Goal: Information Seeking & Learning: Learn about a topic

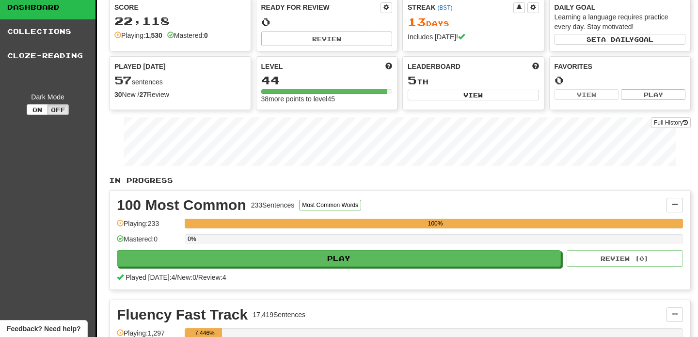
scroll to position [97, 0]
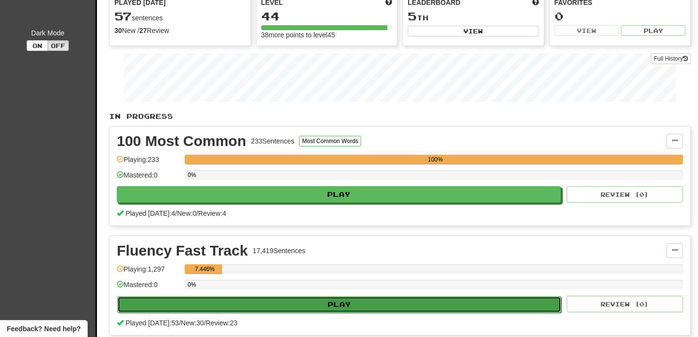
click at [401, 302] on button "Play" at bounding box center [339, 304] width 444 height 16
select select "**"
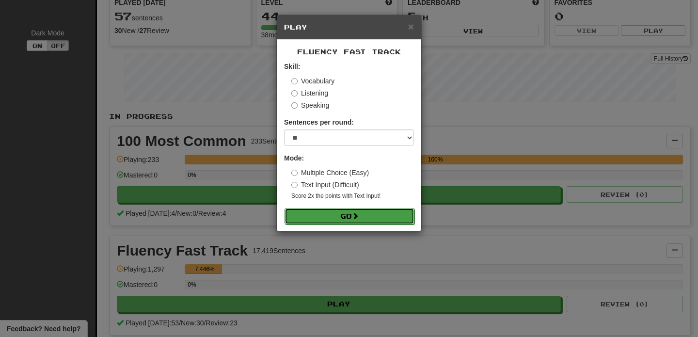
click at [353, 217] on button "Go" at bounding box center [350, 216] width 130 height 16
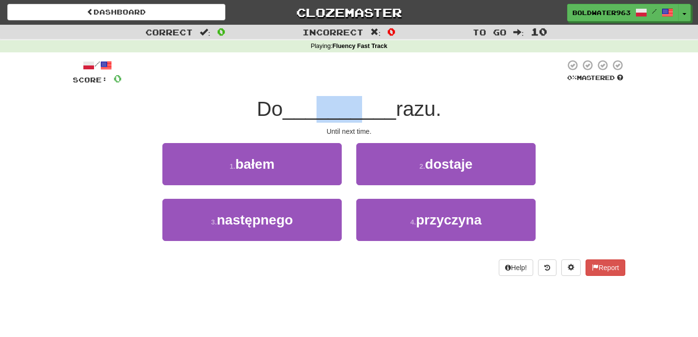
drag, startPoint x: 317, startPoint y: 113, endPoint x: 359, endPoint y: 113, distance: 42.7
click at [359, 113] on span "__________" at bounding box center [339, 108] width 113 height 23
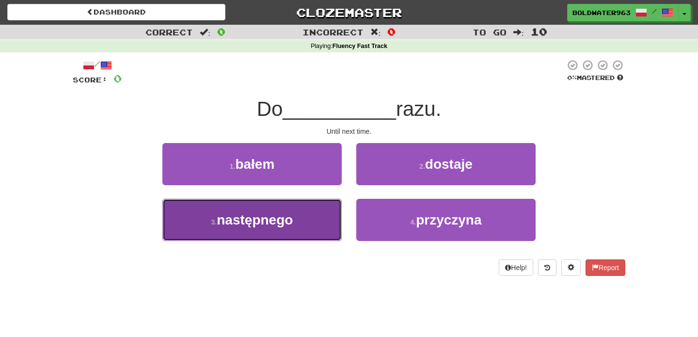
click at [307, 214] on button "3 . następnego" at bounding box center [251, 220] width 179 height 42
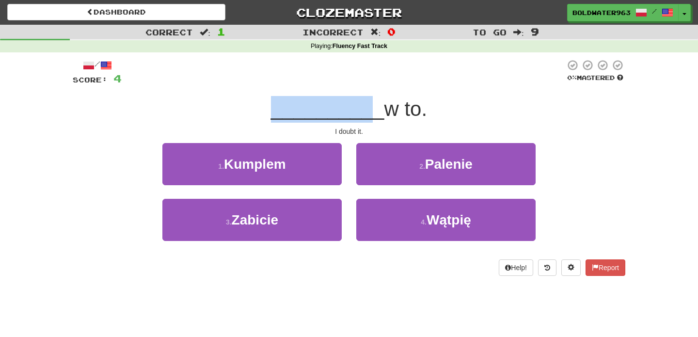
drag, startPoint x: 278, startPoint y: 120, endPoint x: 360, endPoint y: 119, distance: 82.4
click at [360, 119] on span "__________" at bounding box center [327, 108] width 113 height 23
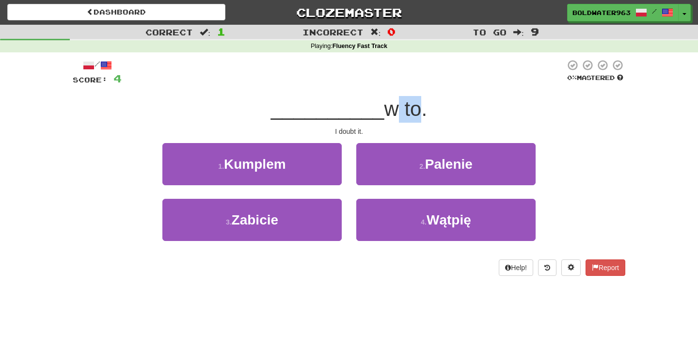
drag, startPoint x: 407, startPoint y: 113, endPoint x: 379, endPoint y: 113, distance: 28.1
click at [384, 113] on span "w to." at bounding box center [405, 108] width 43 height 23
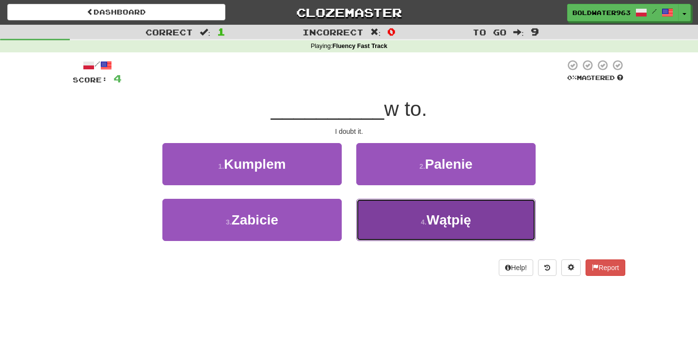
click at [421, 226] on small "4 ." at bounding box center [424, 222] width 6 height 8
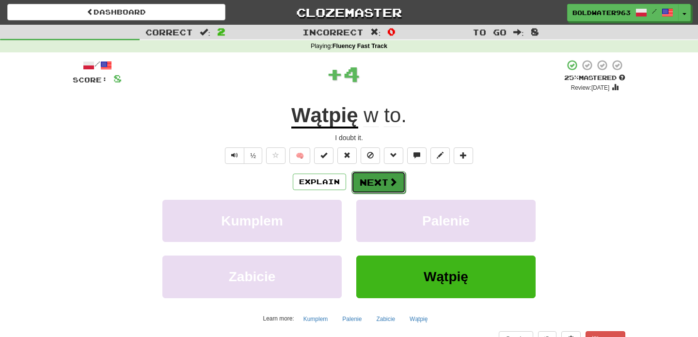
click at [372, 186] on button "Next" at bounding box center [379, 182] width 54 height 22
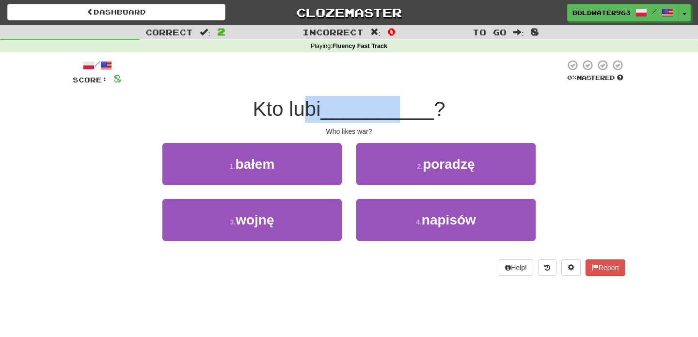
drag, startPoint x: 308, startPoint y: 104, endPoint x: 402, endPoint y: 105, distance: 93.6
click at [402, 105] on div "Kto lubi __________ ?" at bounding box center [349, 109] width 553 height 27
click at [402, 105] on span "__________" at bounding box center [377, 108] width 113 height 23
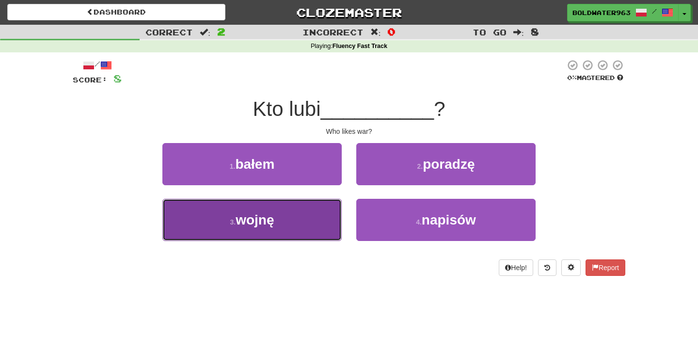
click at [314, 224] on button "3 . wojnę" at bounding box center [251, 220] width 179 height 42
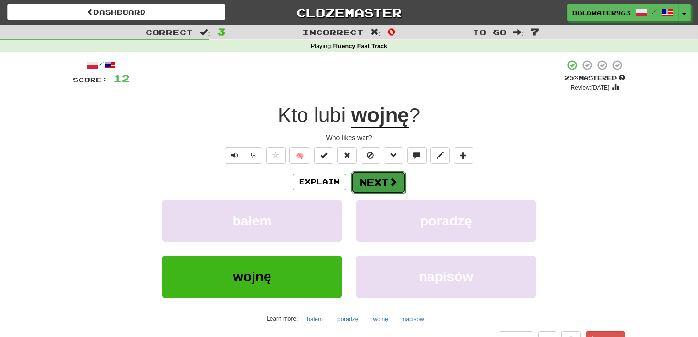
click at [389, 186] on span at bounding box center [393, 181] width 9 height 9
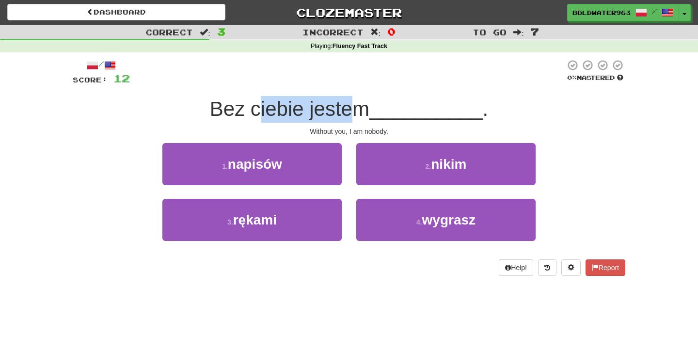
drag, startPoint x: 265, startPoint y: 112, endPoint x: 351, endPoint y: 112, distance: 85.3
click at [351, 112] on span "Bez ciebie jestem" at bounding box center [290, 108] width 160 height 23
click at [343, 112] on span "Bez ciebie jestem" at bounding box center [290, 108] width 160 height 23
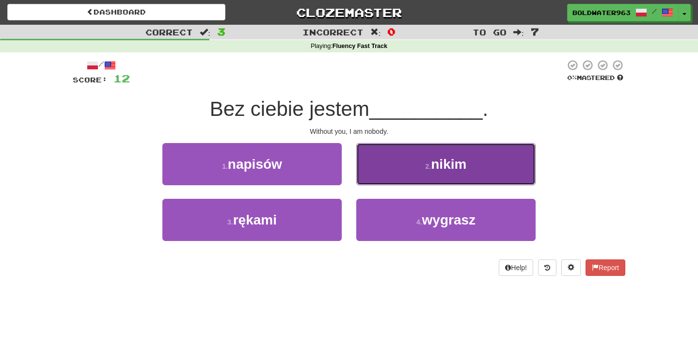
click at [460, 158] on span "nikim" at bounding box center [448, 164] width 35 height 15
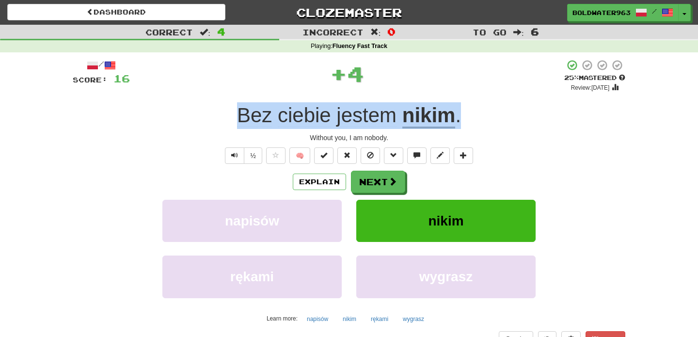
drag, startPoint x: 213, startPoint y: 113, endPoint x: 500, endPoint y: 112, distance: 286.6
click at [500, 112] on div "Bez ciebie jestem nikim ." at bounding box center [349, 115] width 553 height 27
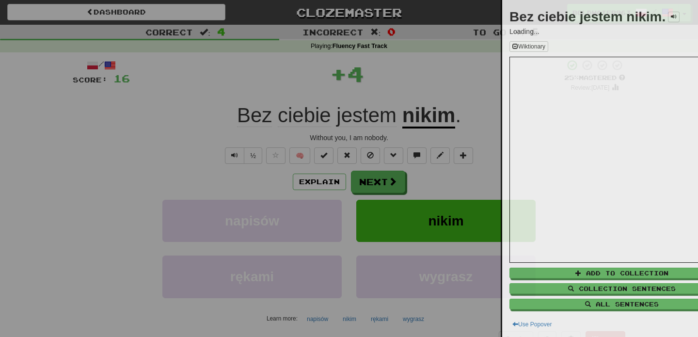
click at [500, 112] on div at bounding box center [349, 168] width 698 height 337
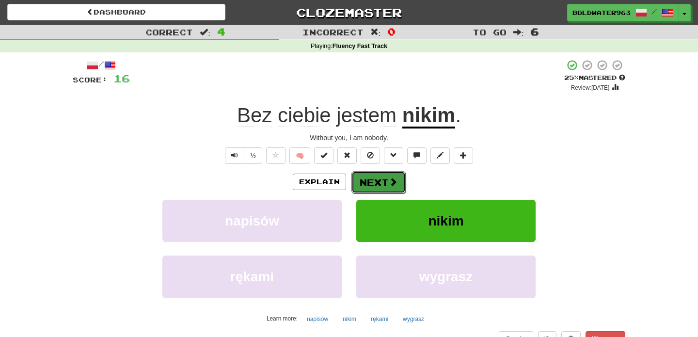
click at [380, 188] on button "Next" at bounding box center [379, 182] width 54 height 22
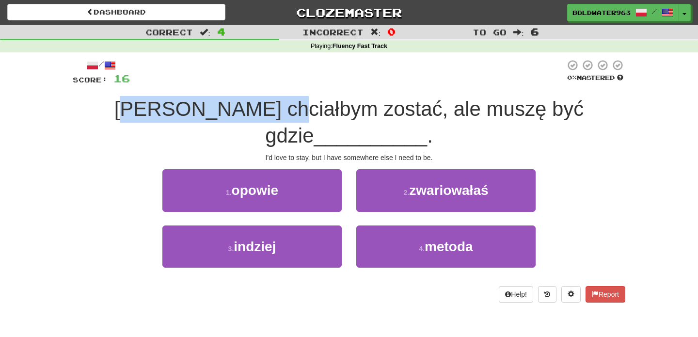
drag, startPoint x: 90, startPoint y: 108, endPoint x: 236, endPoint y: 108, distance: 145.5
click at [236, 108] on span "Bardzo chciałbym zostać, ale muszę być gdzie" at bounding box center [349, 121] width 470 height 49
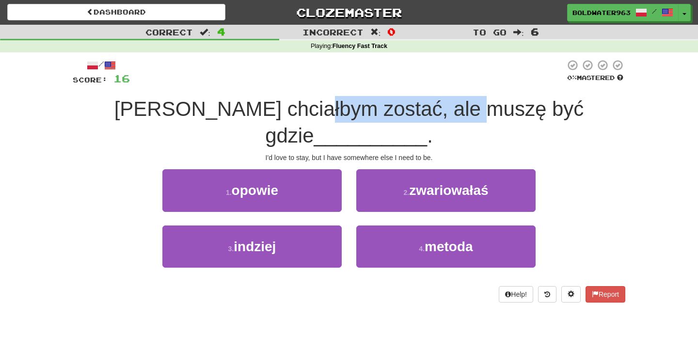
drag, startPoint x: 274, startPoint y: 106, endPoint x: 428, endPoint y: 119, distance: 154.8
click at [428, 119] on span "Bardzo chciałbym zostać, ale muszę być gdzie" at bounding box center [349, 121] width 470 height 49
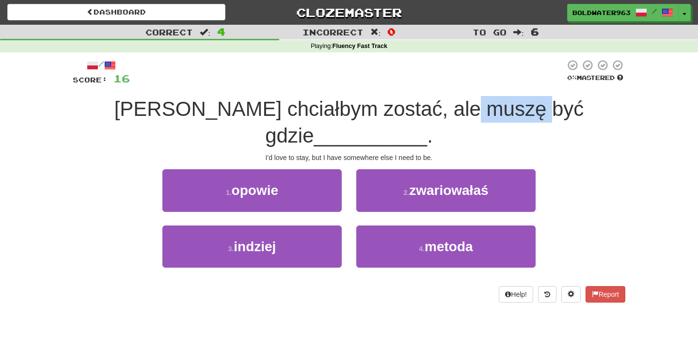
drag, startPoint x: 487, startPoint y: 120, endPoint x: 423, endPoint y: 113, distance: 64.3
click at [423, 113] on span "Bardzo chciałbym zostać, ale muszę być gdzie" at bounding box center [349, 121] width 470 height 49
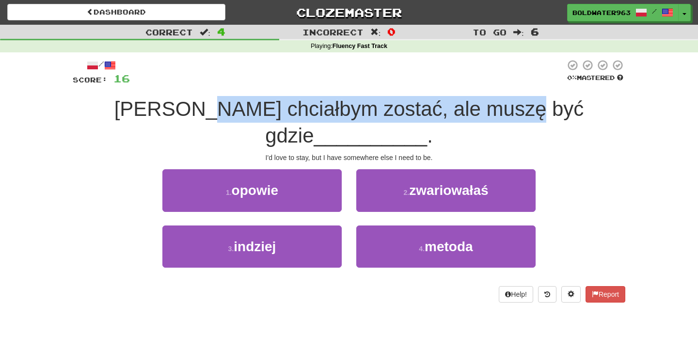
drag, startPoint x: 164, startPoint y: 111, endPoint x: 480, endPoint y: 114, distance: 315.2
click at [480, 114] on span "Bardzo chciałbym zostać, ale muszę być gdzie" at bounding box center [349, 121] width 470 height 49
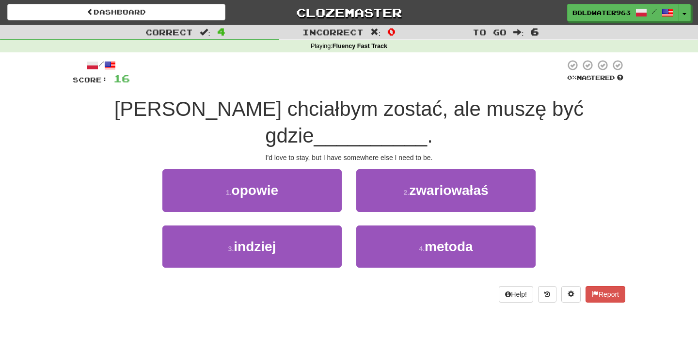
click at [348, 192] on div "1 . opowie" at bounding box center [252, 197] width 194 height 56
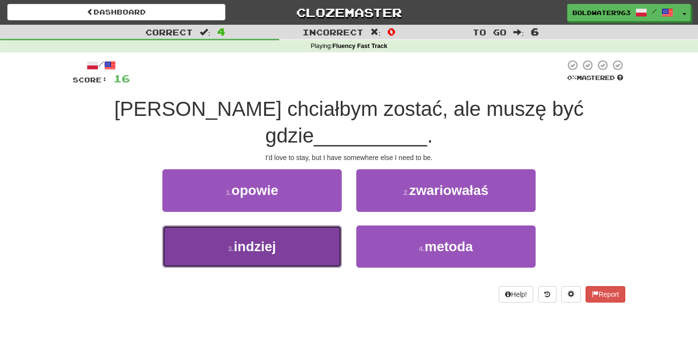
click at [302, 225] on button "3 . indziej" at bounding box center [251, 246] width 179 height 42
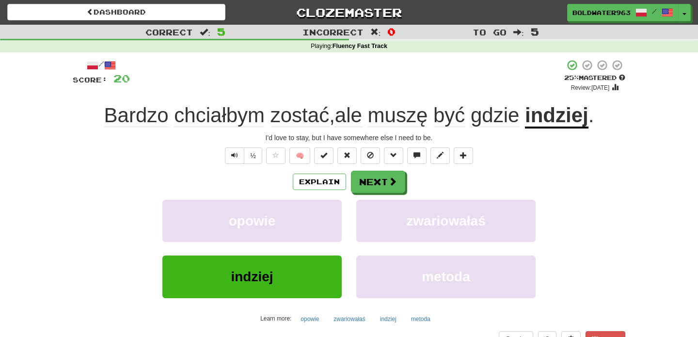
click at [559, 119] on u "indziej" at bounding box center [557, 116] width 64 height 25
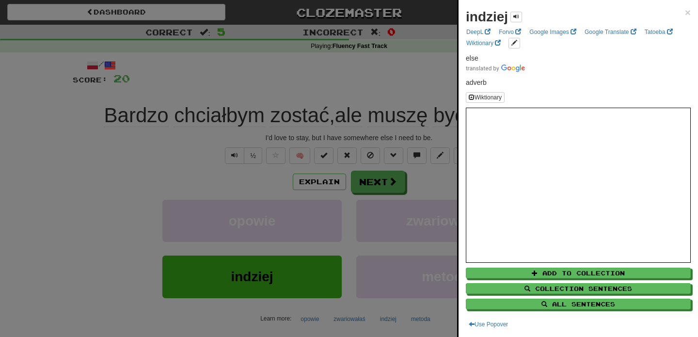
click at [410, 95] on div at bounding box center [349, 168] width 698 height 337
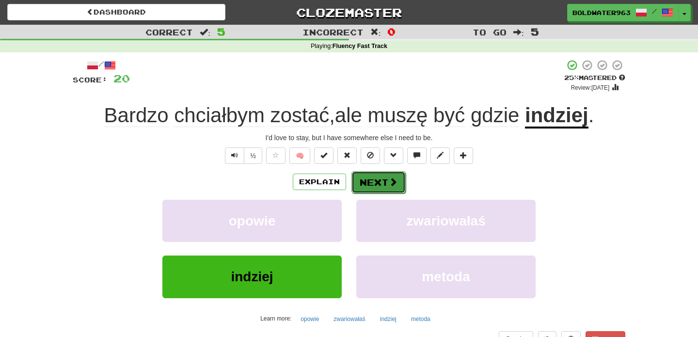
click at [379, 185] on button "Next" at bounding box center [379, 182] width 54 height 22
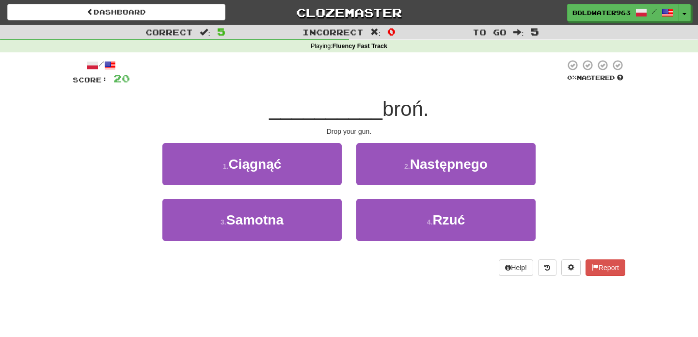
drag, startPoint x: 297, startPoint y: 116, endPoint x: 403, endPoint y: 115, distance: 106.2
click at [403, 115] on div "__________ broń." at bounding box center [349, 109] width 553 height 27
click at [403, 115] on span "broń." at bounding box center [406, 108] width 47 height 23
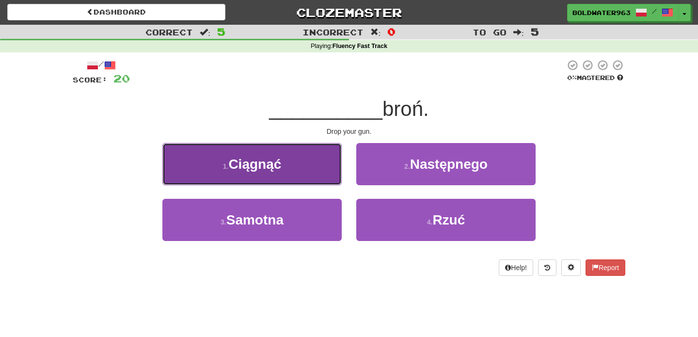
click at [293, 169] on button "1 . Ciągnąć" at bounding box center [251, 164] width 179 height 42
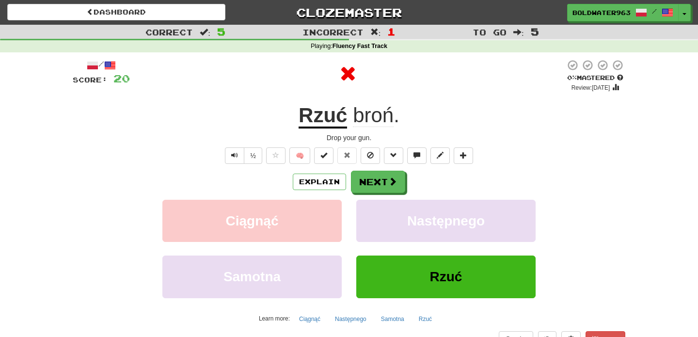
click at [329, 127] on u "Rzuć" at bounding box center [323, 116] width 48 height 25
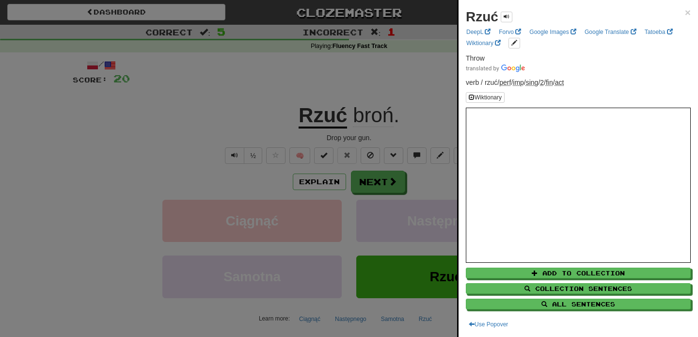
click at [378, 91] on div at bounding box center [349, 168] width 698 height 337
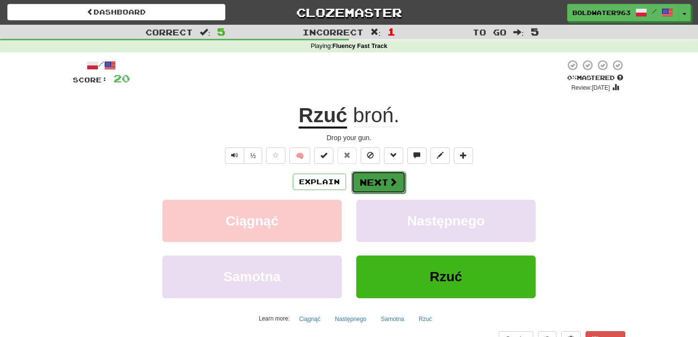
click at [370, 181] on button "Next" at bounding box center [379, 182] width 54 height 22
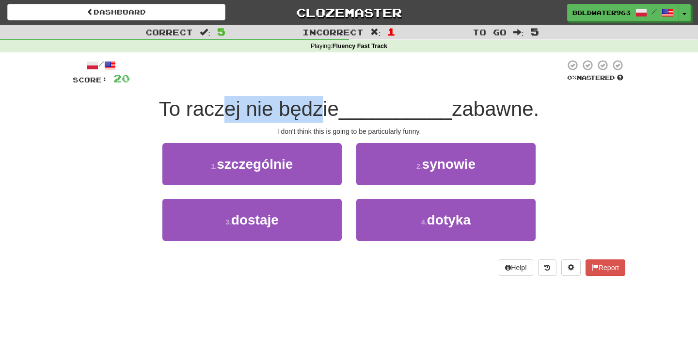
drag, startPoint x: 226, startPoint y: 113, endPoint x: 320, endPoint y: 116, distance: 93.6
click at [320, 116] on span "To raczej nie będzie" at bounding box center [249, 108] width 180 height 23
drag, startPoint x: 340, startPoint y: 131, endPoint x: 354, endPoint y: 131, distance: 14.1
click at [354, 131] on div "I don't think this is going to be particularly funny." at bounding box center [349, 132] width 553 height 10
drag, startPoint x: 311, startPoint y: 112, endPoint x: 316, endPoint y: 108, distance: 5.5
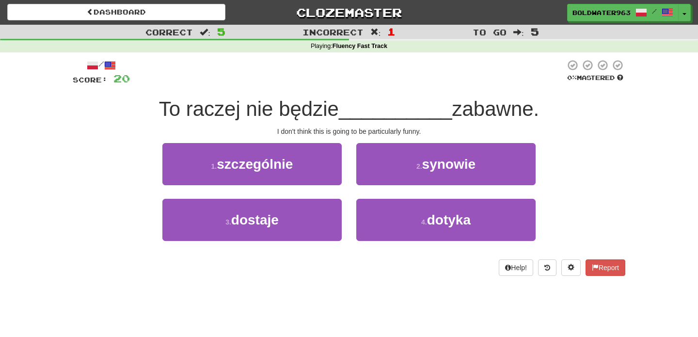
click at [316, 108] on span "To raczej nie będzie" at bounding box center [249, 108] width 180 height 23
click at [346, 194] on div "1 . szczególnie" at bounding box center [252, 171] width 194 height 56
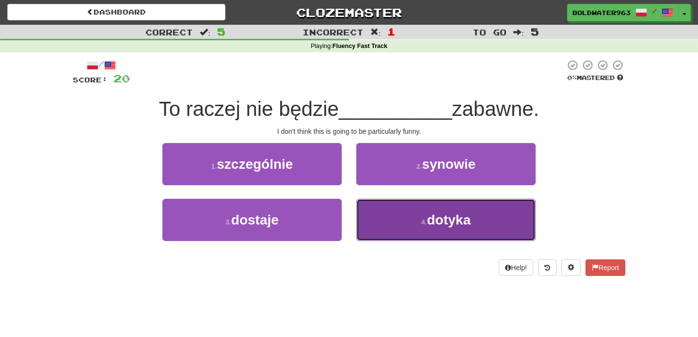
click at [377, 234] on button "4 . dotyka" at bounding box center [445, 220] width 179 height 42
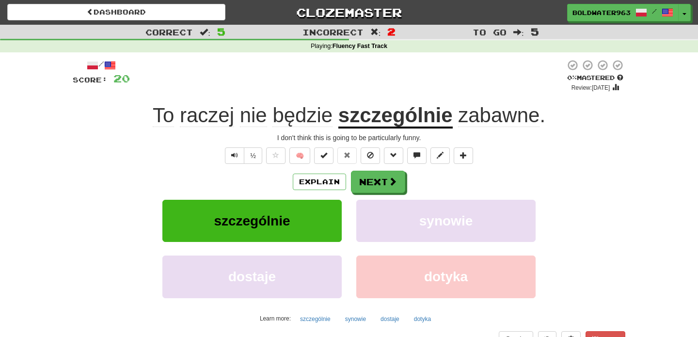
click at [384, 120] on u "szczególnie" at bounding box center [395, 116] width 114 height 25
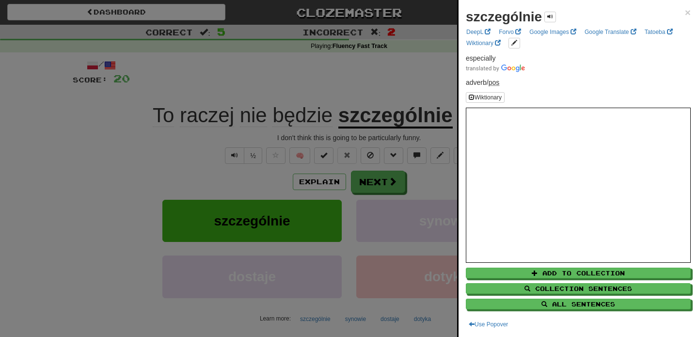
click at [368, 91] on div at bounding box center [349, 168] width 698 height 337
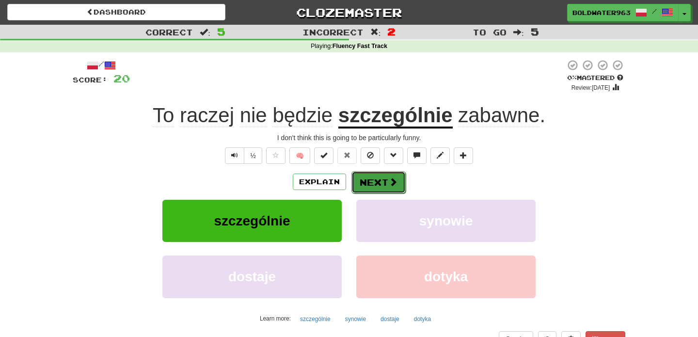
click at [369, 181] on button "Next" at bounding box center [379, 182] width 54 height 22
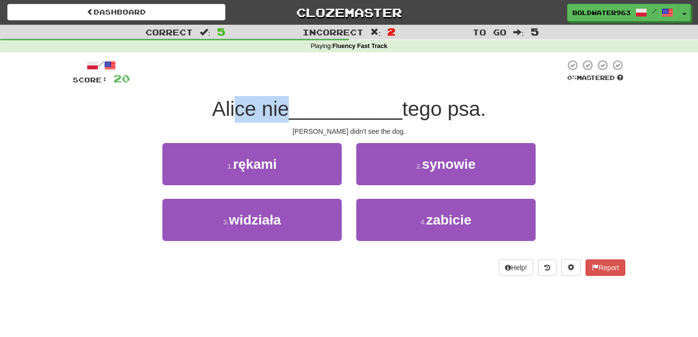
drag, startPoint x: 237, startPoint y: 111, endPoint x: 283, endPoint y: 111, distance: 45.6
click at [283, 111] on span "Alice nie" at bounding box center [250, 108] width 77 height 23
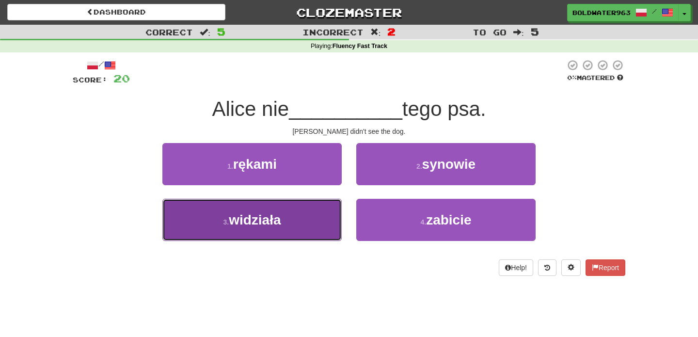
click at [298, 214] on button "3 . widziała" at bounding box center [251, 220] width 179 height 42
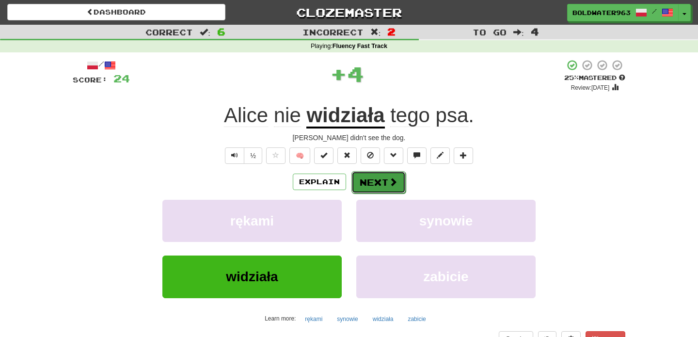
click at [380, 184] on button "Next" at bounding box center [379, 182] width 54 height 22
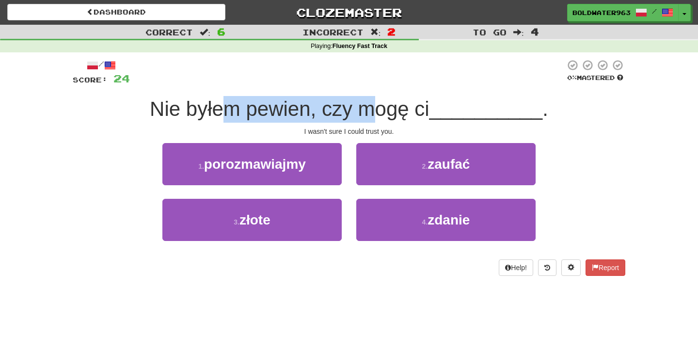
drag, startPoint x: 220, startPoint y: 110, endPoint x: 373, endPoint y: 117, distance: 153.4
click at [373, 117] on span "Nie byłem pewien, czy mogę ci" at bounding box center [290, 108] width 280 height 23
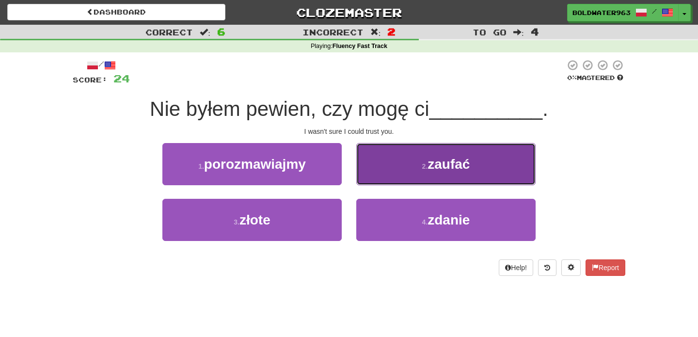
click at [409, 162] on button "2 . zaufać" at bounding box center [445, 164] width 179 height 42
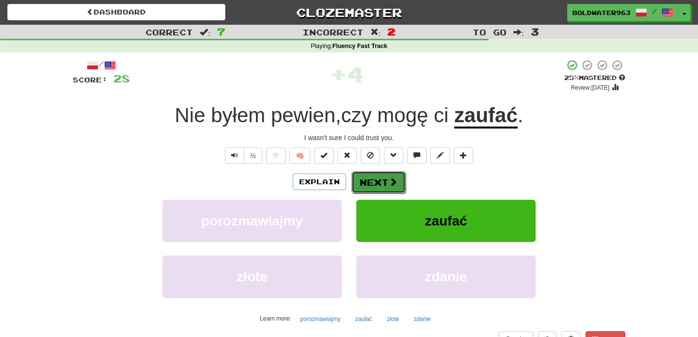
click at [387, 183] on button "Next" at bounding box center [379, 182] width 54 height 22
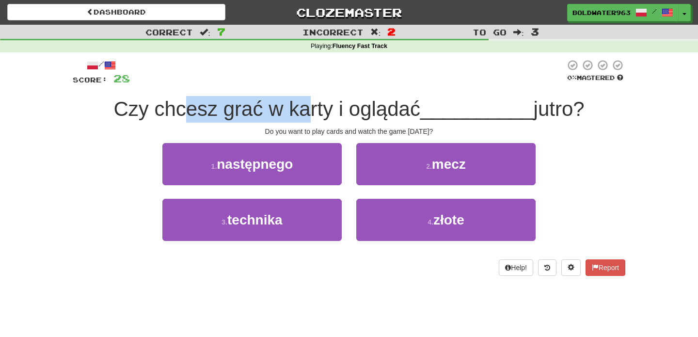
drag, startPoint x: 190, startPoint y: 110, endPoint x: 306, endPoint y: 110, distance: 116.4
click at [306, 110] on span "Czy chcesz grać w karty i oglądać" at bounding box center [266, 108] width 307 height 23
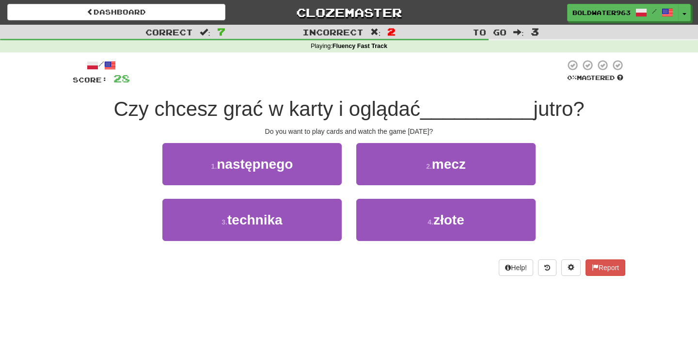
click at [318, 108] on span "Czy chcesz grać w karty i oglądać" at bounding box center [266, 108] width 307 height 23
drag, startPoint x: 309, startPoint y: 108, endPoint x: 392, endPoint y: 108, distance: 83.4
click at [392, 108] on span "Czy chcesz grać w karty i oglądać" at bounding box center [266, 108] width 307 height 23
click at [346, 158] on div "1 . następnego" at bounding box center [252, 171] width 194 height 56
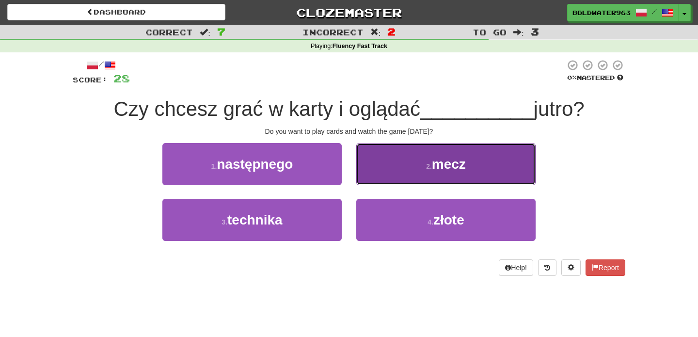
click at [409, 170] on button "2 . mecz" at bounding box center [445, 164] width 179 height 42
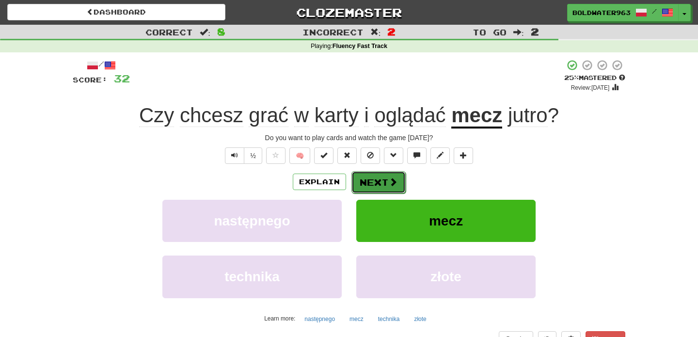
click at [377, 182] on button "Next" at bounding box center [379, 182] width 54 height 22
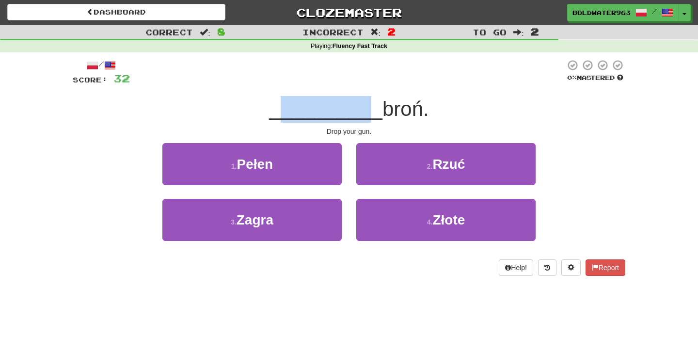
drag, startPoint x: 280, startPoint y: 115, endPoint x: 363, endPoint y: 114, distance: 82.9
click at [363, 114] on span "__________" at bounding box center [325, 108] width 113 height 23
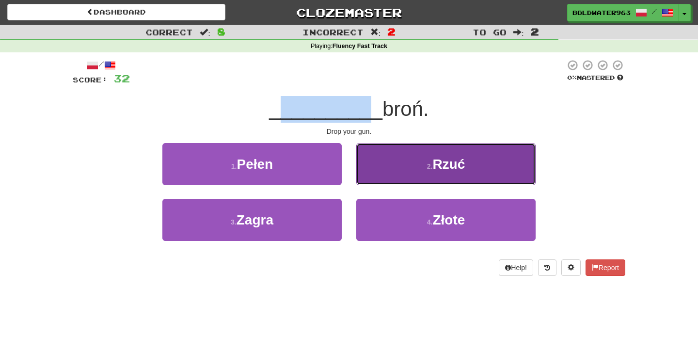
click at [392, 161] on button "2 . Rzuć" at bounding box center [445, 164] width 179 height 42
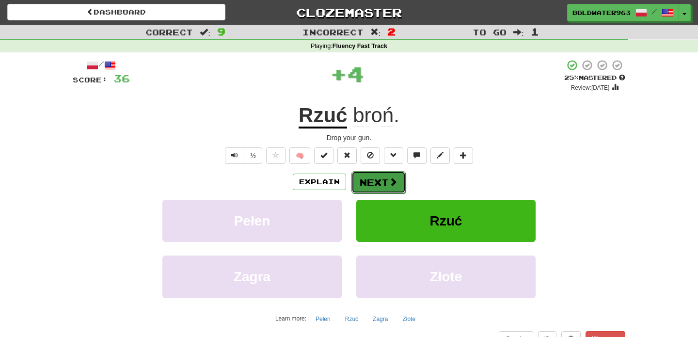
click at [377, 182] on button "Next" at bounding box center [379, 182] width 54 height 22
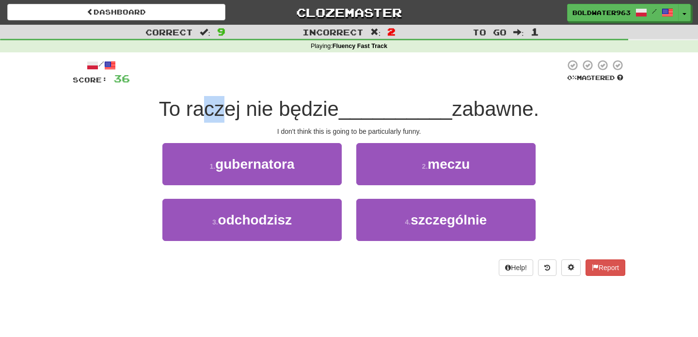
drag, startPoint x: 205, startPoint y: 110, endPoint x: 222, endPoint y: 110, distance: 16.5
click at [222, 110] on span "To raczej nie będzie" at bounding box center [249, 108] width 180 height 23
drag, startPoint x: 215, startPoint y: 110, endPoint x: 223, endPoint y: 110, distance: 7.8
click at [223, 110] on span "To raczej nie będzie" at bounding box center [249, 108] width 180 height 23
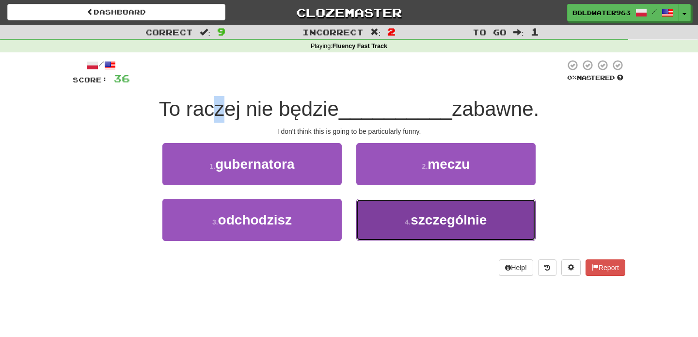
click at [402, 220] on button "4 . szczególnie" at bounding box center [445, 220] width 179 height 42
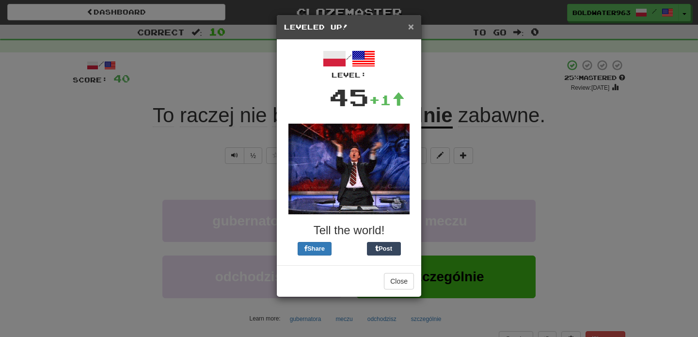
click at [411, 29] on span "×" at bounding box center [411, 26] width 6 height 11
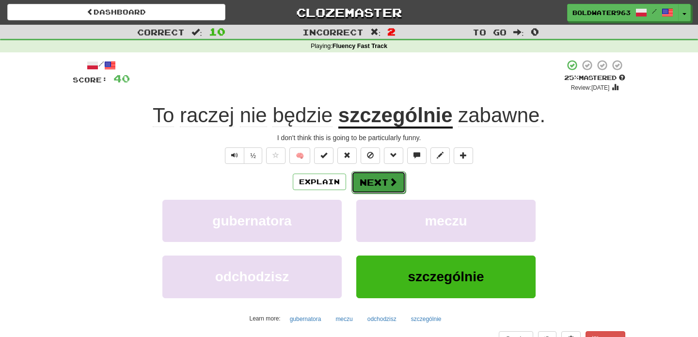
click at [372, 179] on button "Next" at bounding box center [379, 182] width 54 height 22
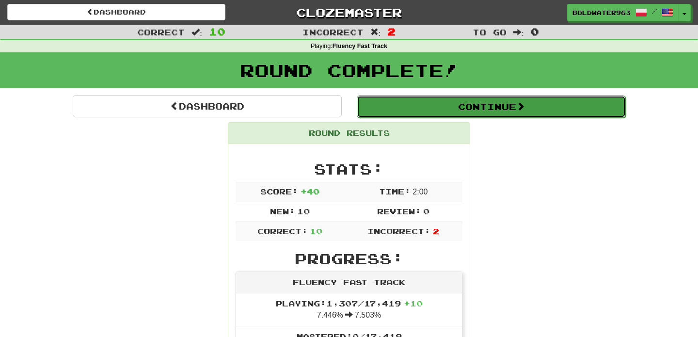
click at [386, 108] on button "Continue" at bounding box center [491, 107] width 269 height 22
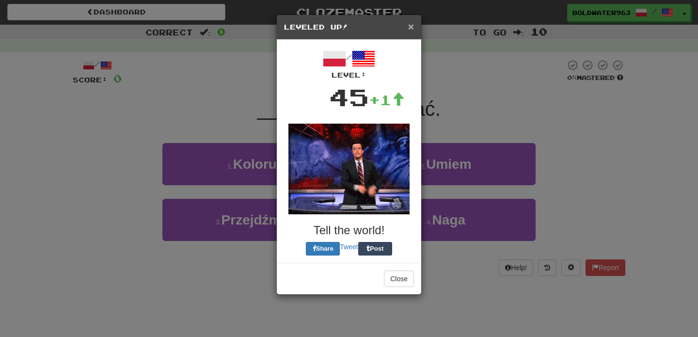
click at [411, 27] on span "×" at bounding box center [411, 26] width 6 height 11
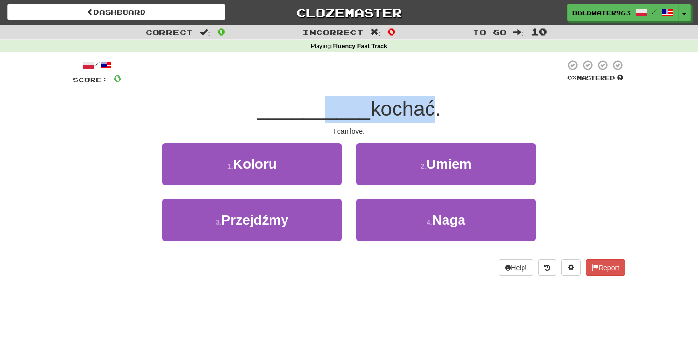
drag, startPoint x: 318, startPoint y: 109, endPoint x: 423, endPoint y: 108, distance: 105.7
click at [423, 108] on div "__________ kochać." at bounding box center [349, 109] width 553 height 27
click at [423, 108] on span "kochać." at bounding box center [405, 108] width 70 height 23
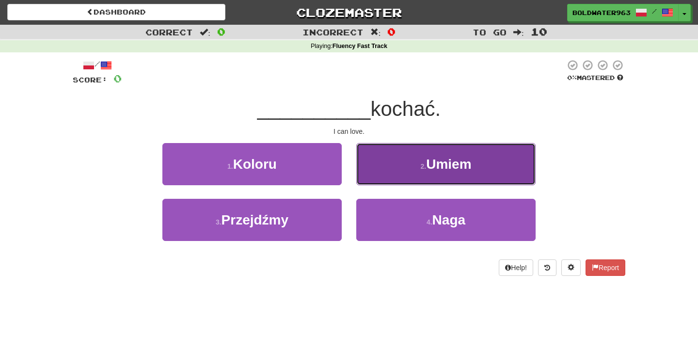
click at [407, 169] on button "2 . Umiem" at bounding box center [445, 164] width 179 height 42
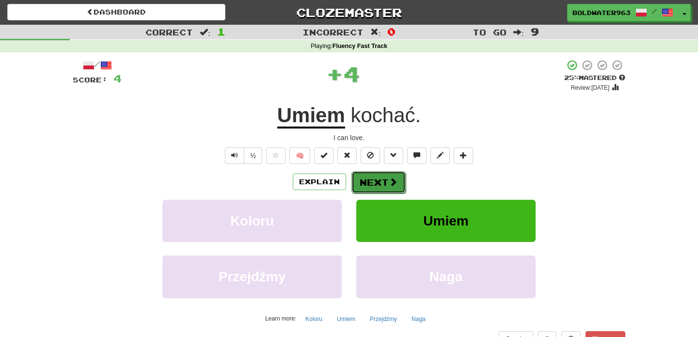
click at [381, 183] on button "Next" at bounding box center [379, 182] width 54 height 22
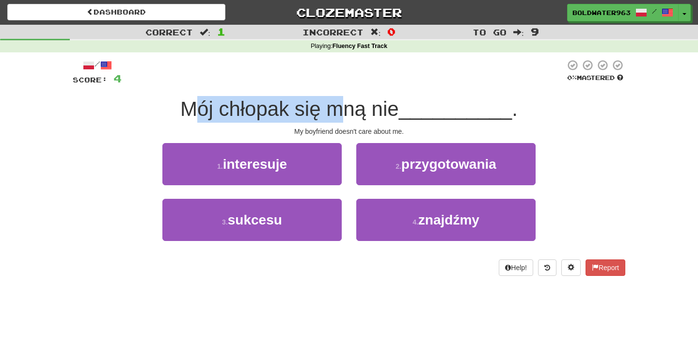
drag, startPoint x: 200, startPoint y: 112, endPoint x: 354, endPoint y: 111, distance: 153.2
click at [354, 111] on span "Mój chłopak się mną nie" at bounding box center [289, 108] width 219 height 23
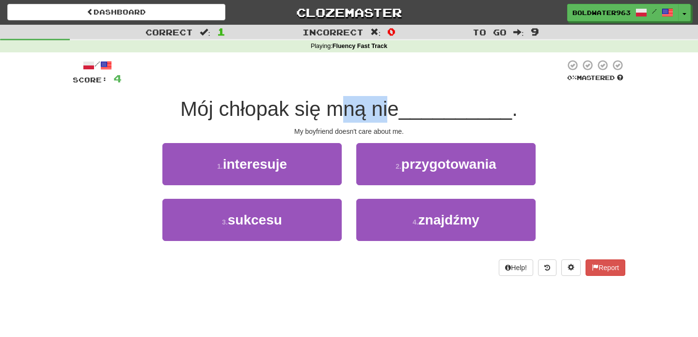
drag, startPoint x: 393, startPoint y: 111, endPoint x: 344, endPoint y: 111, distance: 49.0
click at [344, 111] on span "Mój chłopak się mną nie" at bounding box center [289, 108] width 219 height 23
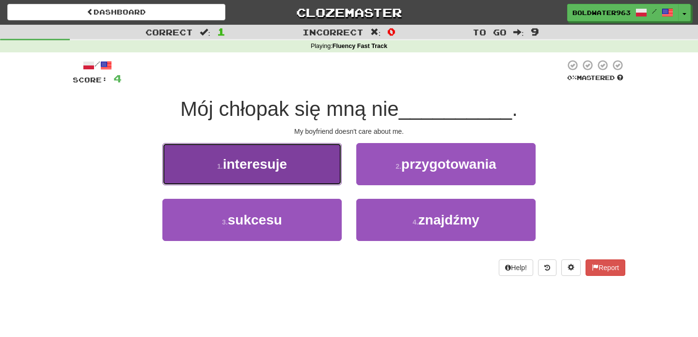
click at [315, 166] on button "1 . interesuje" at bounding box center [251, 164] width 179 height 42
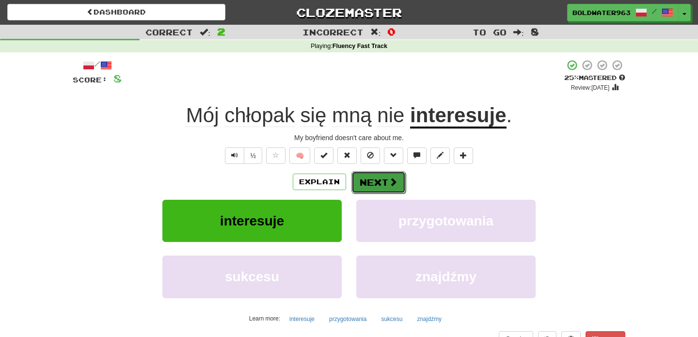
click at [380, 179] on button "Next" at bounding box center [379, 182] width 54 height 22
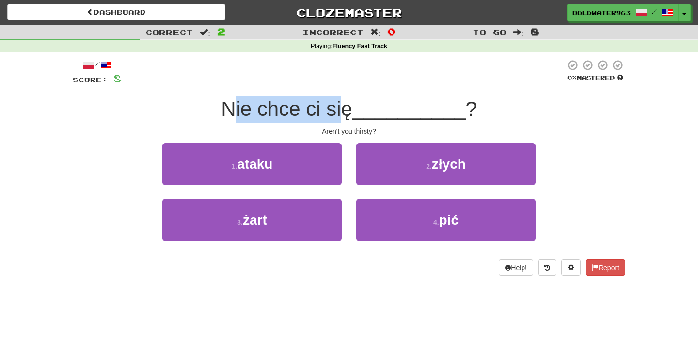
drag, startPoint x: 238, startPoint y: 110, endPoint x: 347, endPoint y: 110, distance: 109.1
click at [347, 110] on span "Nie chce ci się" at bounding box center [286, 108] width 131 height 23
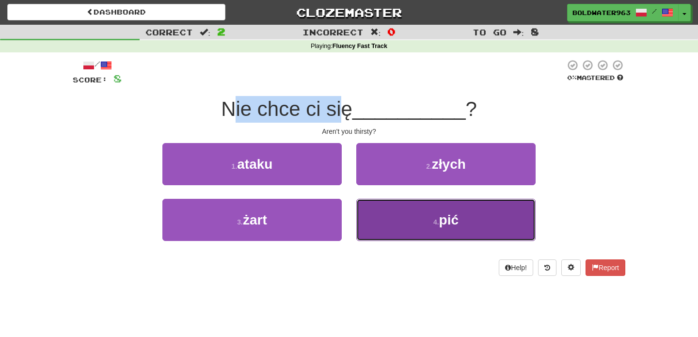
click at [381, 212] on button "4 . pić" at bounding box center [445, 220] width 179 height 42
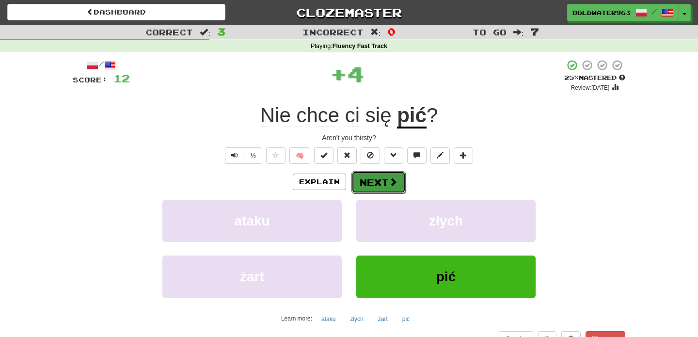
click at [378, 184] on button "Next" at bounding box center [379, 182] width 54 height 22
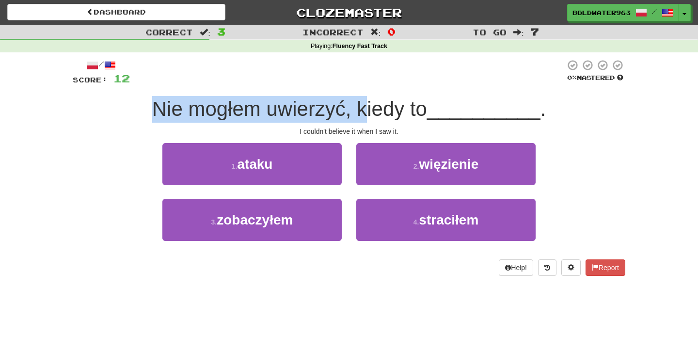
drag, startPoint x: 158, startPoint y: 110, endPoint x: 366, endPoint y: 117, distance: 208.1
click at [366, 117] on span "Nie mogłem uwierzyć, kiedy to" at bounding box center [289, 108] width 275 height 23
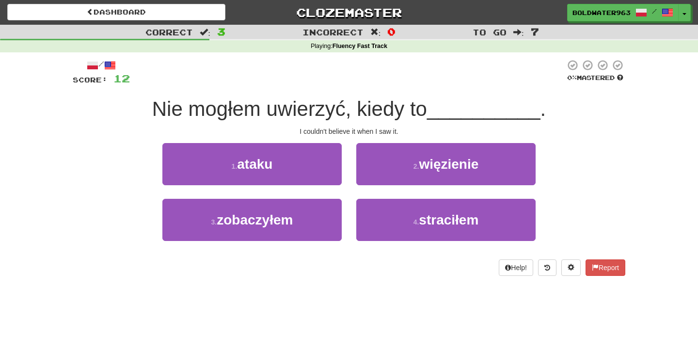
click at [346, 165] on div "1 . ataku" at bounding box center [252, 171] width 194 height 56
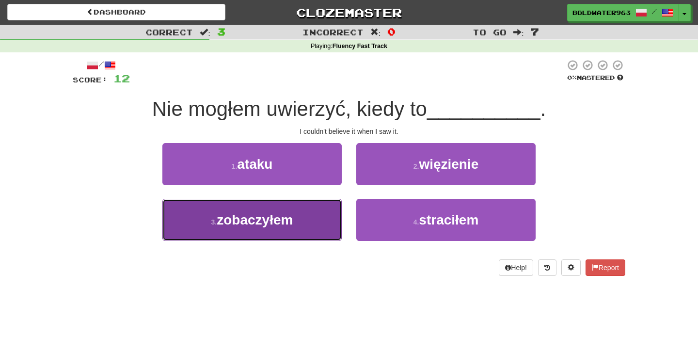
click at [313, 219] on button "3 . zobaczyłem" at bounding box center [251, 220] width 179 height 42
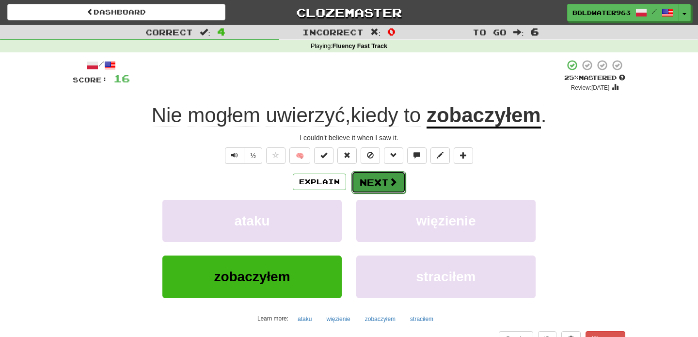
click at [383, 182] on button "Next" at bounding box center [379, 182] width 54 height 22
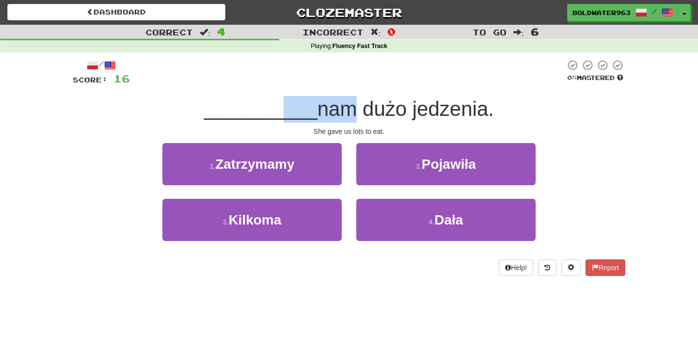
drag, startPoint x: 282, startPoint y: 111, endPoint x: 336, endPoint y: 111, distance: 54.3
click at [336, 111] on div "__________ nam dużo jedzenia." at bounding box center [349, 109] width 553 height 27
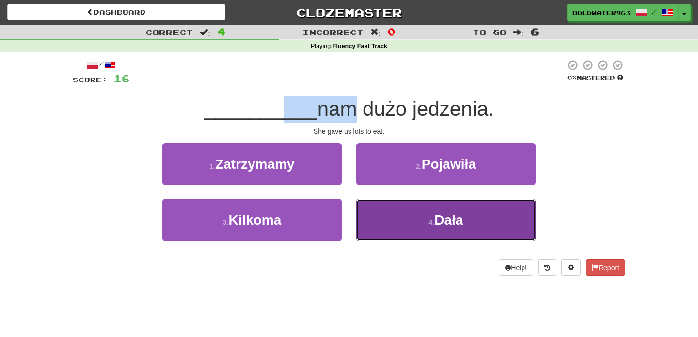
click at [391, 222] on button "4 . Dała" at bounding box center [445, 220] width 179 height 42
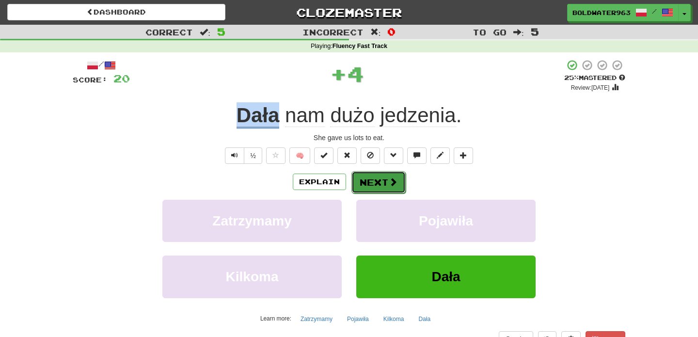
click at [376, 182] on button "Next" at bounding box center [379, 182] width 54 height 22
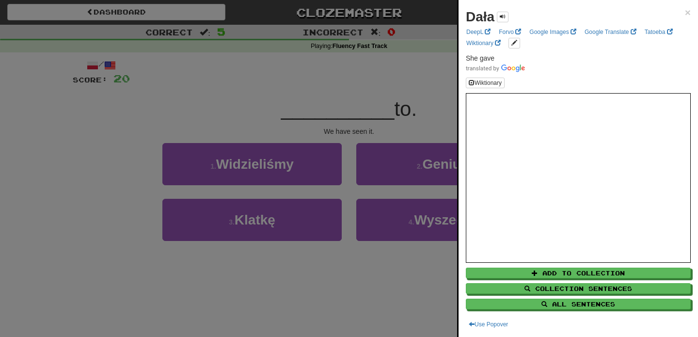
click at [304, 115] on div at bounding box center [349, 168] width 698 height 337
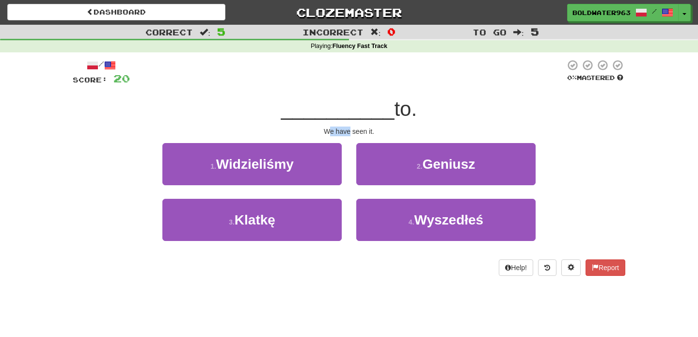
drag, startPoint x: 329, startPoint y: 130, endPoint x: 351, endPoint y: 130, distance: 21.8
click at [351, 130] on div "We have seen it." at bounding box center [349, 132] width 553 height 10
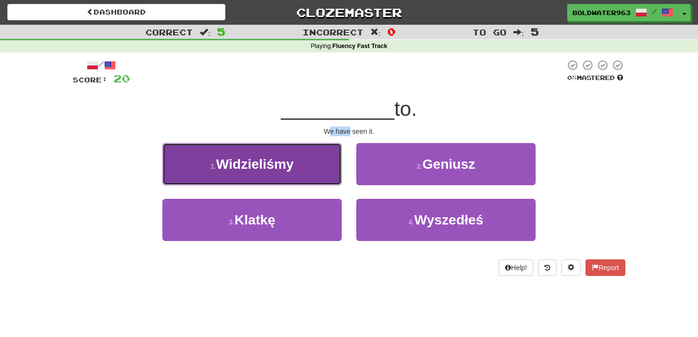
click at [322, 163] on button "1 . Widzieliśmy" at bounding box center [251, 164] width 179 height 42
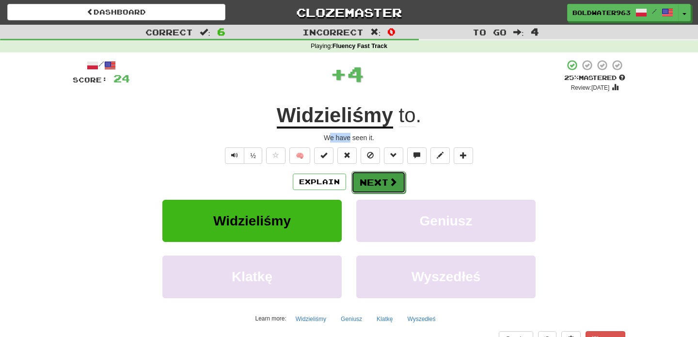
click at [369, 181] on button "Next" at bounding box center [379, 182] width 54 height 22
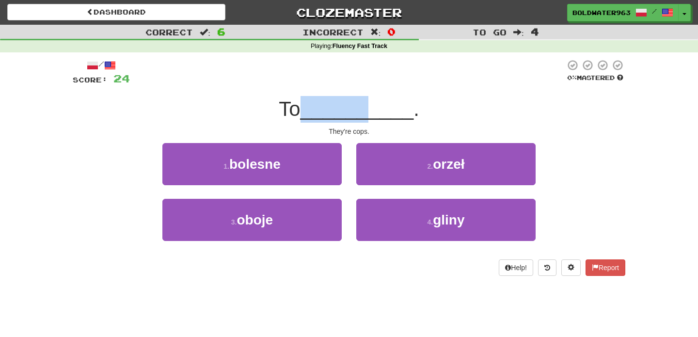
drag, startPoint x: 303, startPoint y: 112, endPoint x: 371, endPoint y: 117, distance: 68.1
click at [371, 117] on div "To __________ ." at bounding box center [349, 109] width 553 height 27
click at [371, 117] on span "__________" at bounding box center [357, 108] width 113 height 23
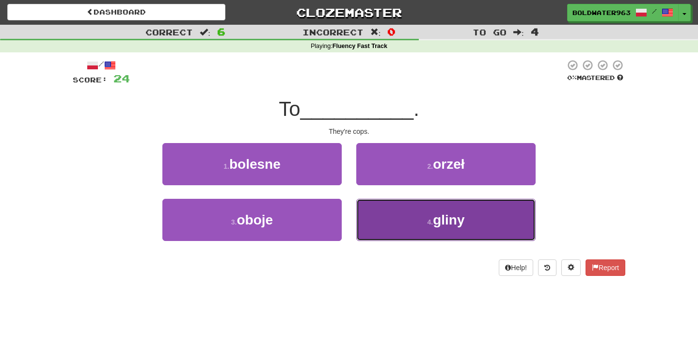
click at [369, 223] on button "4 . gliny" at bounding box center [445, 220] width 179 height 42
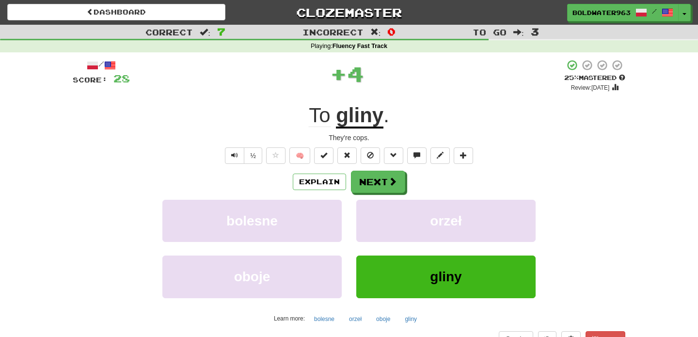
click at [356, 120] on u "gliny" at bounding box center [360, 116] width 48 height 25
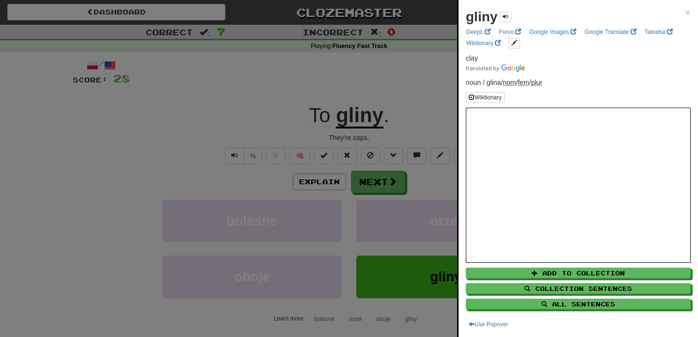
click at [413, 143] on div at bounding box center [349, 168] width 698 height 337
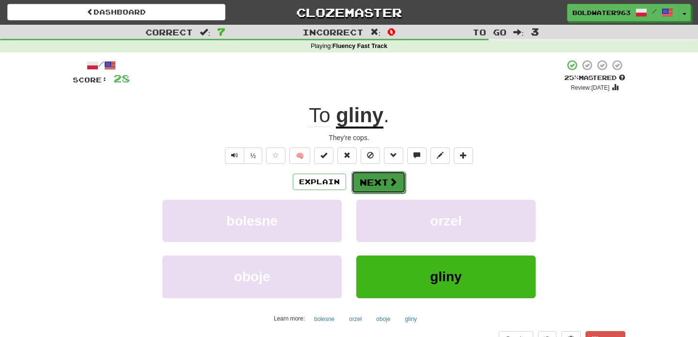
click at [371, 184] on button "Next" at bounding box center [379, 182] width 54 height 22
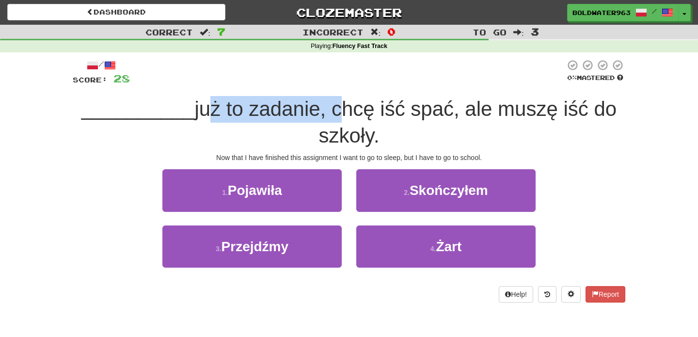
drag, startPoint x: 198, startPoint y: 107, endPoint x: 324, endPoint y: 103, distance: 126.2
click at [324, 103] on span "już to zadanie, chcę iść spać, ale muszę iść do szkoły." at bounding box center [405, 121] width 422 height 49
drag, startPoint x: 251, startPoint y: 111, endPoint x: 370, endPoint y: 111, distance: 119.3
click at [370, 111] on span "już to zadanie, chcę iść spać, ale muszę iść do szkoły." at bounding box center [405, 121] width 422 height 49
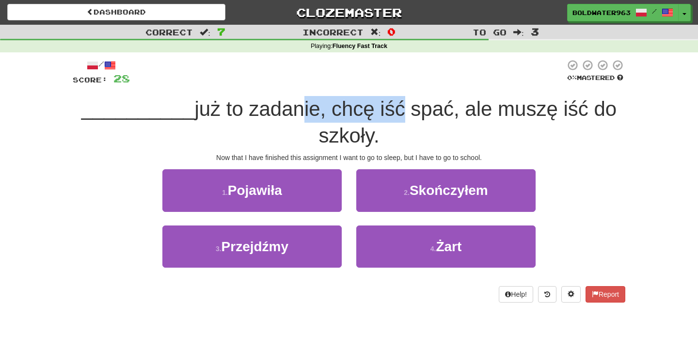
drag, startPoint x: 388, startPoint y: 110, endPoint x: 286, endPoint y: 114, distance: 102.4
click at [286, 114] on span "już to zadanie, chcę iść spać, ale muszę iść do szkoły." at bounding box center [405, 121] width 422 height 49
drag, startPoint x: 277, startPoint y: 112, endPoint x: 290, endPoint y: 112, distance: 13.6
click at [290, 112] on span "już to zadanie, chcę iść spać, ale muszę iść do szkoły." at bounding box center [405, 121] width 422 height 49
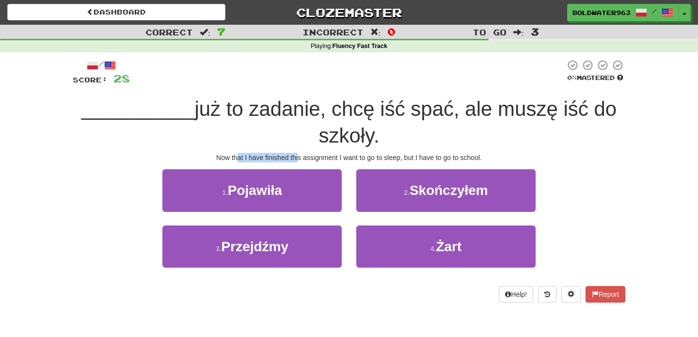
drag, startPoint x: 235, startPoint y: 156, endPoint x: 296, endPoint y: 157, distance: 61.1
click at [296, 157] on div "Now that I have finished this assignment I want to go to sleep, but I have to g…" at bounding box center [349, 158] width 553 height 10
click at [272, 158] on div "Now that I have finished this assignment I want to go to sleep, but I have to g…" at bounding box center [349, 158] width 553 height 10
drag, startPoint x: 278, startPoint y: 158, endPoint x: 237, endPoint y: 158, distance: 41.2
click at [237, 158] on div "Now that I have finished this assignment I want to go to sleep, but I have to g…" at bounding box center [349, 158] width 553 height 10
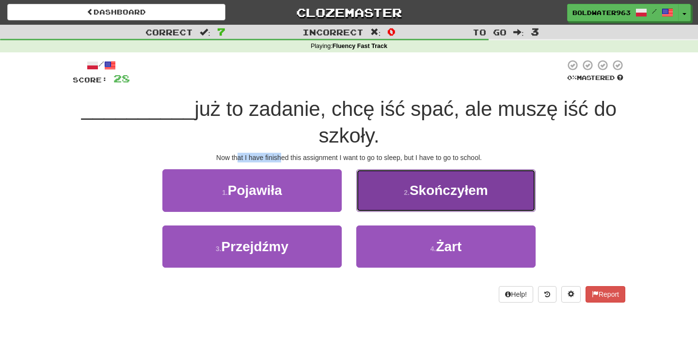
click at [414, 191] on span "Skończyłem" at bounding box center [449, 190] width 79 height 15
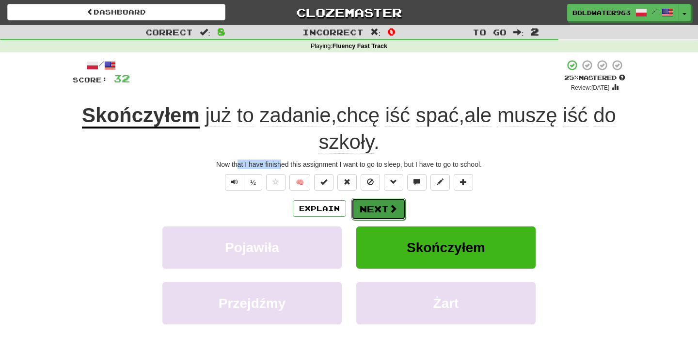
click at [378, 206] on button "Next" at bounding box center [379, 209] width 54 height 22
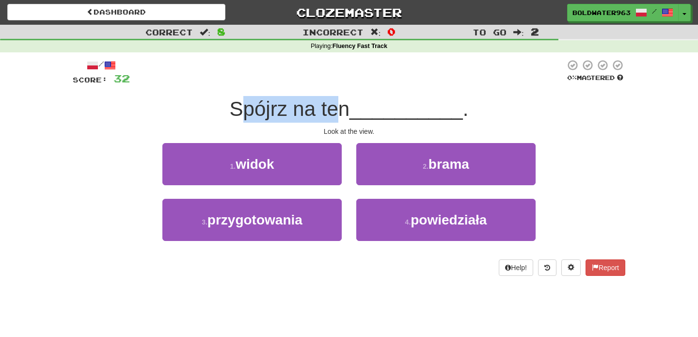
drag, startPoint x: 247, startPoint y: 108, endPoint x: 339, endPoint y: 112, distance: 91.7
click at [339, 112] on span "Spójrz na ten" at bounding box center [290, 108] width 120 height 23
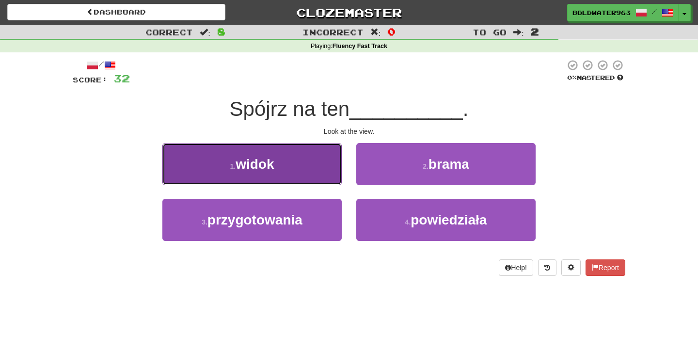
click at [297, 161] on button "1 . widok" at bounding box center [251, 164] width 179 height 42
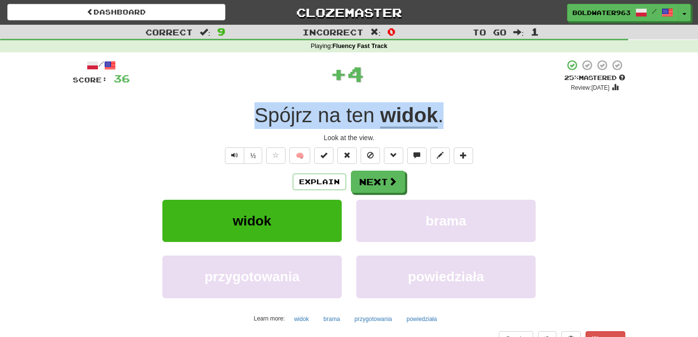
drag, startPoint x: 237, startPoint y: 118, endPoint x: 473, endPoint y: 116, distance: 236.7
click at [473, 116] on div "Spójrz na ten widok ." at bounding box center [349, 115] width 553 height 27
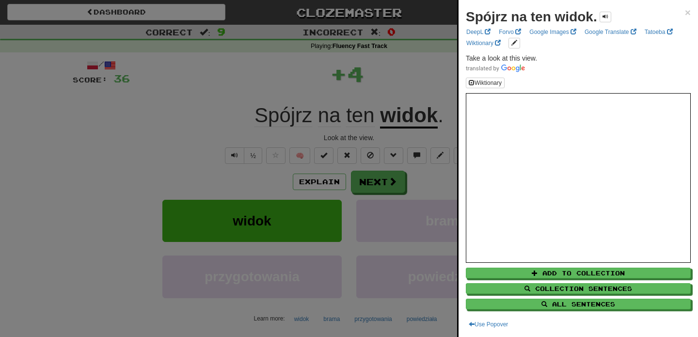
click at [464, 121] on div "Spójrz na ten widok. × DeepL Forvo Google Images Google Translate Tatoeba Wikti…" at bounding box center [579, 168] width 240 height 337
click at [447, 111] on div at bounding box center [349, 168] width 698 height 337
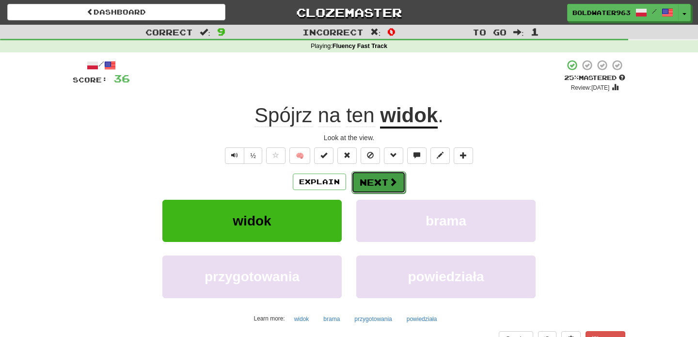
click at [389, 179] on span at bounding box center [393, 181] width 9 height 9
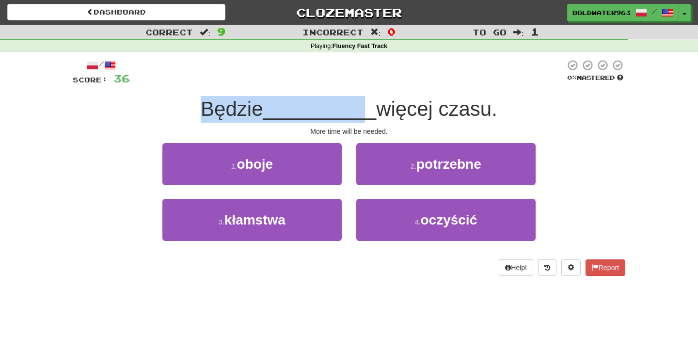
drag, startPoint x: 201, startPoint y: 109, endPoint x: 360, endPoint y: 104, distance: 159.1
click at [360, 104] on div "Będzie __________ więcej czasu." at bounding box center [349, 109] width 553 height 27
click at [360, 104] on span "__________" at bounding box center [319, 108] width 113 height 23
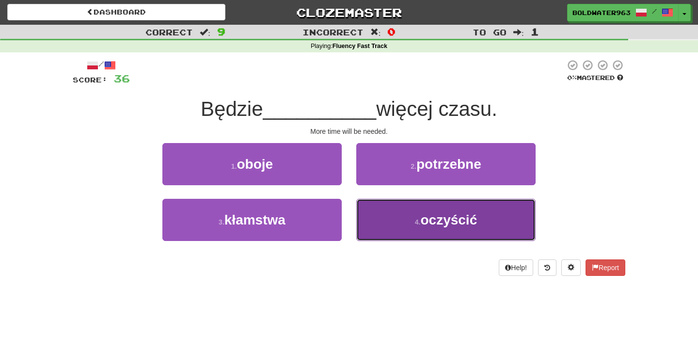
click at [413, 215] on button "4 . oczyścić" at bounding box center [445, 220] width 179 height 42
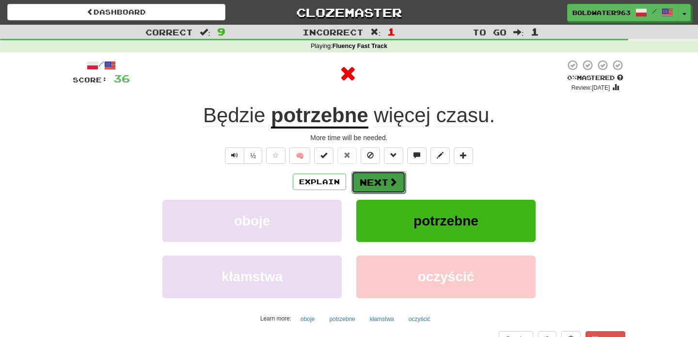
click at [374, 183] on button "Next" at bounding box center [379, 182] width 54 height 22
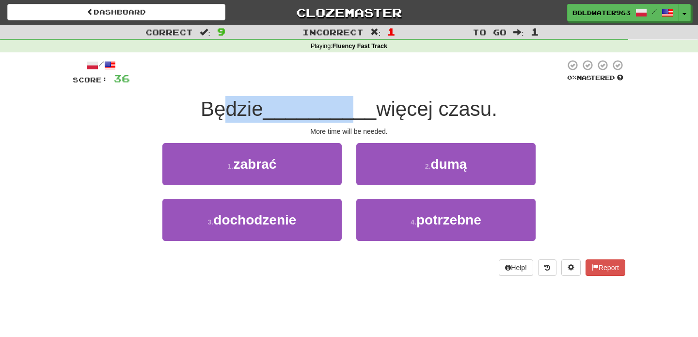
drag, startPoint x: 231, startPoint y: 107, endPoint x: 348, endPoint y: 112, distance: 116.5
click at [348, 112] on div "Będzie __________ więcej czasu." at bounding box center [349, 109] width 553 height 27
click at [348, 112] on span "__________" at bounding box center [319, 108] width 113 height 23
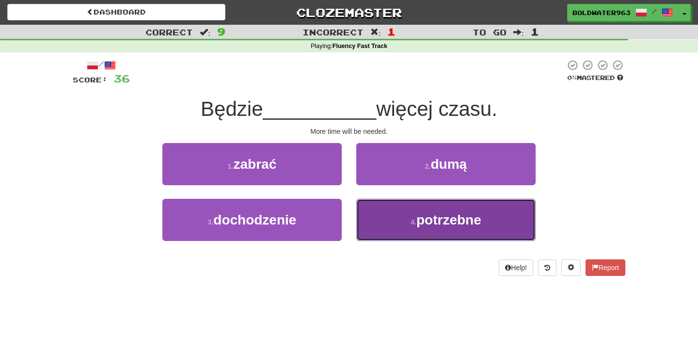
click at [439, 227] on button "4 . potrzebne" at bounding box center [445, 220] width 179 height 42
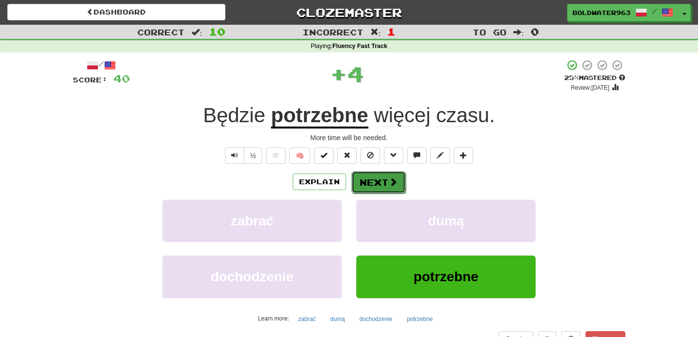
click at [379, 181] on button "Next" at bounding box center [379, 182] width 54 height 22
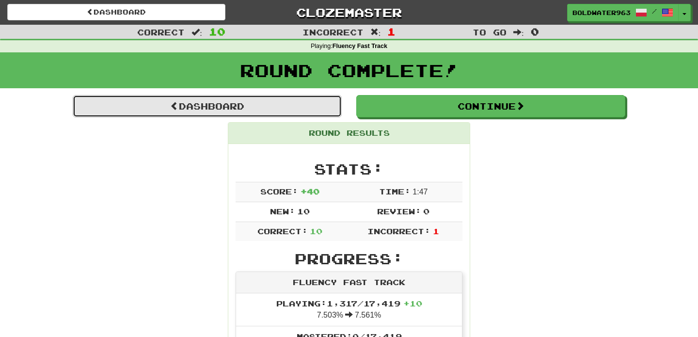
click at [282, 106] on link "Dashboard" at bounding box center [207, 106] width 269 height 22
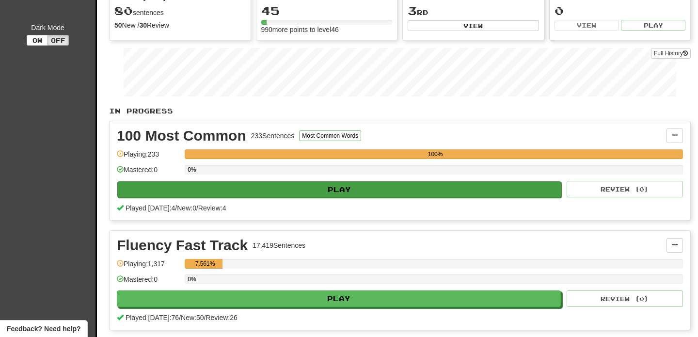
scroll to position [111, 0]
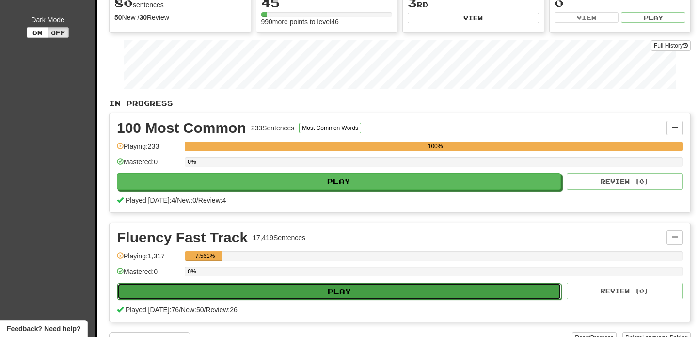
click at [411, 291] on button "Play" at bounding box center [339, 291] width 444 height 16
select select "**"
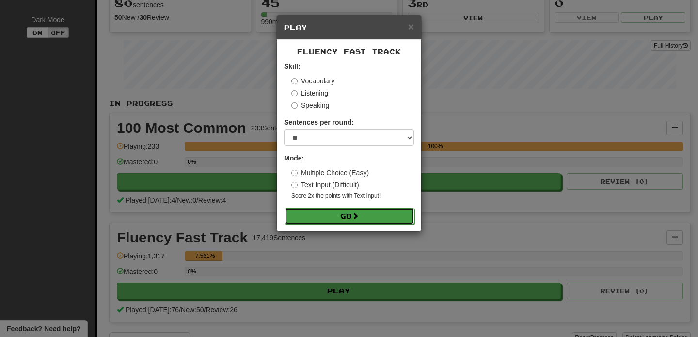
click at [344, 213] on button "Go" at bounding box center [350, 216] width 130 height 16
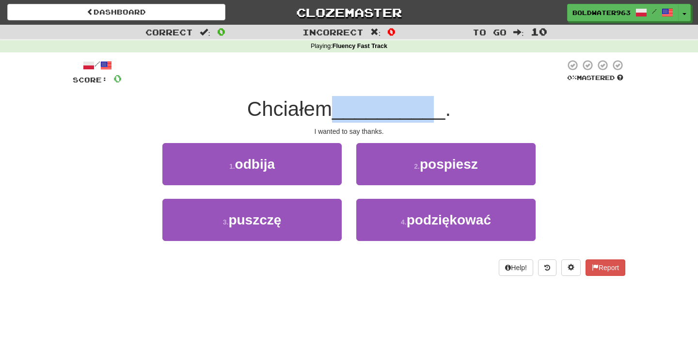
drag, startPoint x: 341, startPoint y: 107, endPoint x: 430, endPoint y: 110, distance: 88.8
click at [430, 110] on span "__________" at bounding box center [388, 108] width 113 height 23
click at [345, 195] on div "1 . odbija" at bounding box center [252, 171] width 194 height 56
click at [347, 192] on div "1 . odbija" at bounding box center [252, 171] width 194 height 56
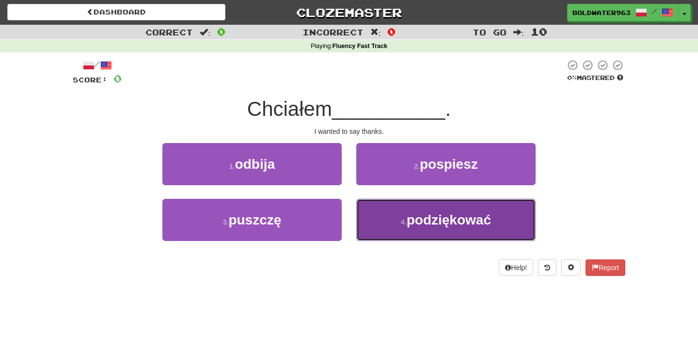
click at [421, 225] on span "podziękować" at bounding box center [449, 219] width 84 height 15
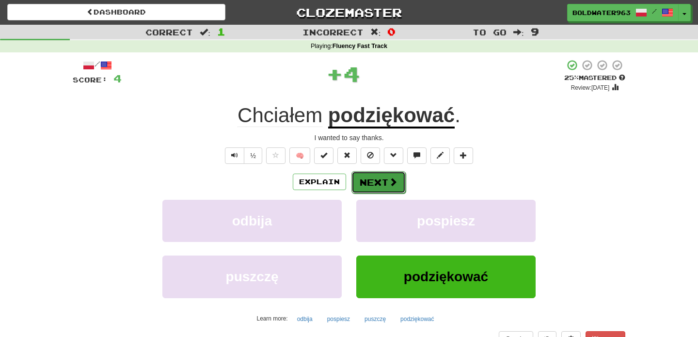
click at [376, 187] on button "Next" at bounding box center [379, 182] width 54 height 22
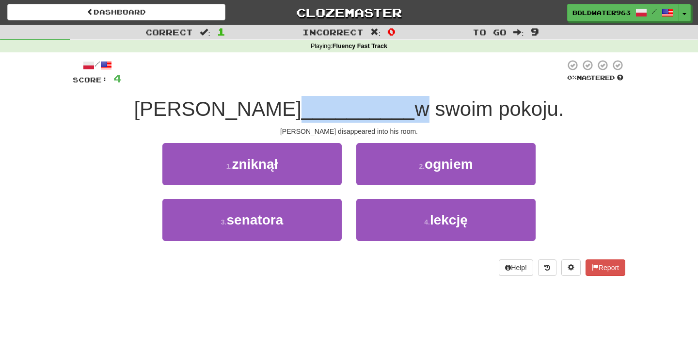
drag, startPoint x: 240, startPoint y: 111, endPoint x: 353, endPoint y: 111, distance: 112.5
click at [353, 111] on div "Tom __________ w swoim pokoju." at bounding box center [349, 109] width 553 height 27
click at [415, 111] on span "w swoim pokoju." at bounding box center [489, 108] width 149 height 23
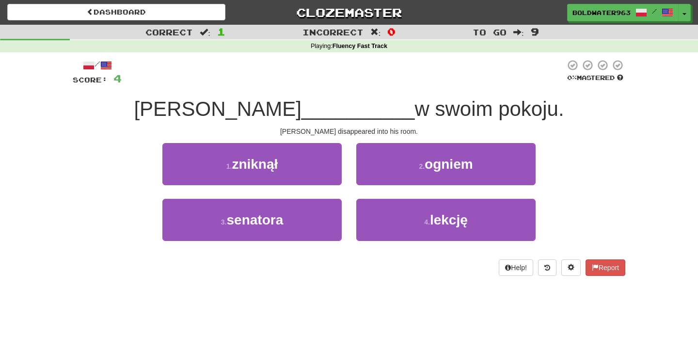
click at [350, 167] on div "2 . ogniem" at bounding box center [446, 171] width 194 height 56
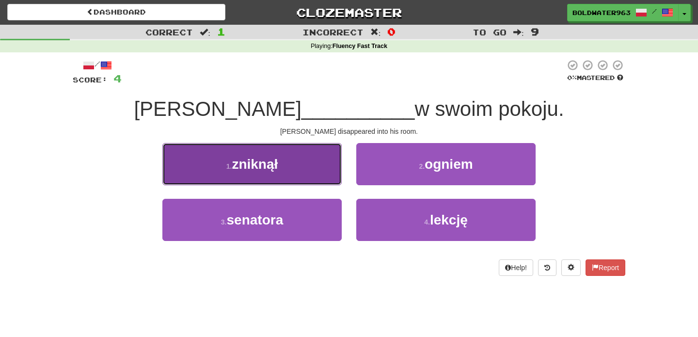
click at [318, 165] on button "1 . zniknął" at bounding box center [251, 164] width 179 height 42
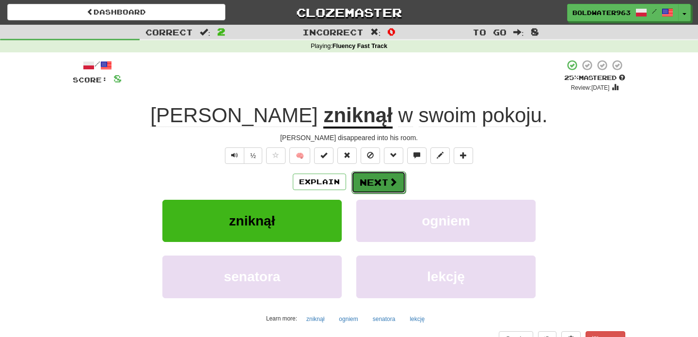
click at [382, 179] on button "Next" at bounding box center [379, 182] width 54 height 22
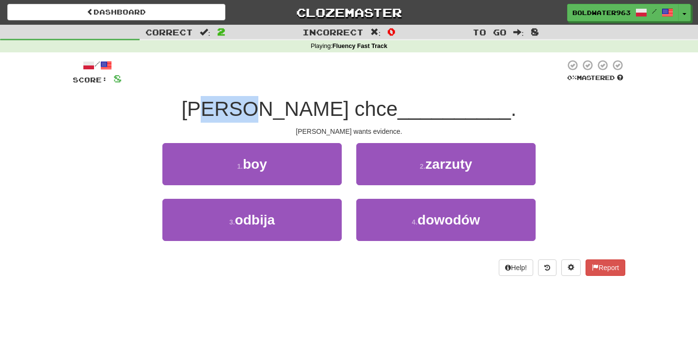
drag, startPoint x: 270, startPoint y: 108, endPoint x: 317, endPoint y: 108, distance: 47.0
click at [317, 108] on span "[PERSON_NAME] chce" at bounding box center [289, 108] width 216 height 23
click at [348, 153] on div "1 . boy" at bounding box center [252, 171] width 194 height 56
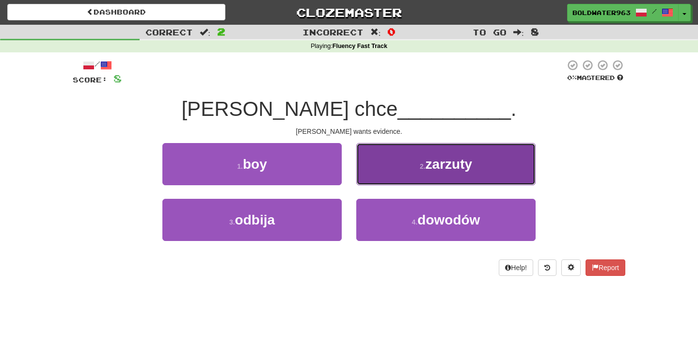
click at [407, 168] on button "2 . zarzuty" at bounding box center [445, 164] width 179 height 42
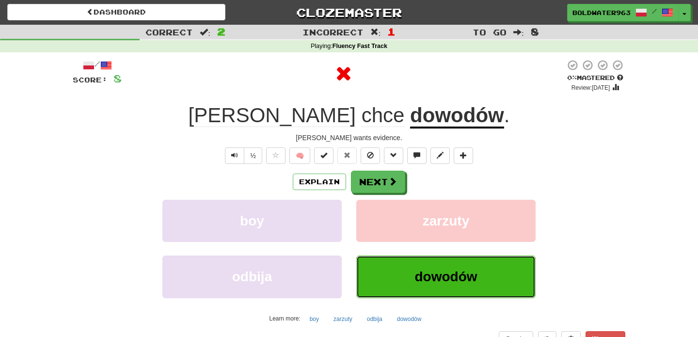
click at [423, 274] on span "dowodów" at bounding box center [446, 276] width 63 height 15
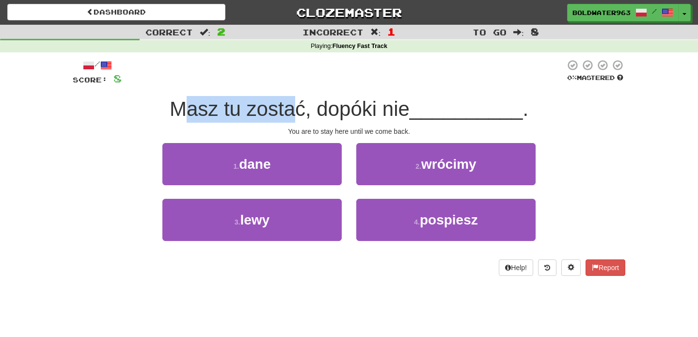
drag, startPoint x: 193, startPoint y: 112, endPoint x: 294, endPoint y: 112, distance: 101.8
click at [294, 112] on span "Masz tu zostać, dopóki nie" at bounding box center [290, 108] width 240 height 23
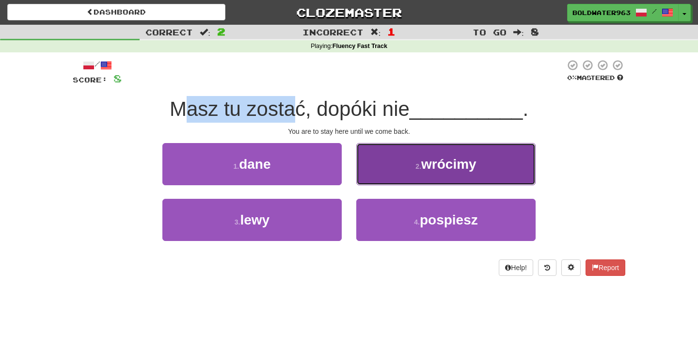
click at [416, 175] on button "2 . wrócimy" at bounding box center [445, 164] width 179 height 42
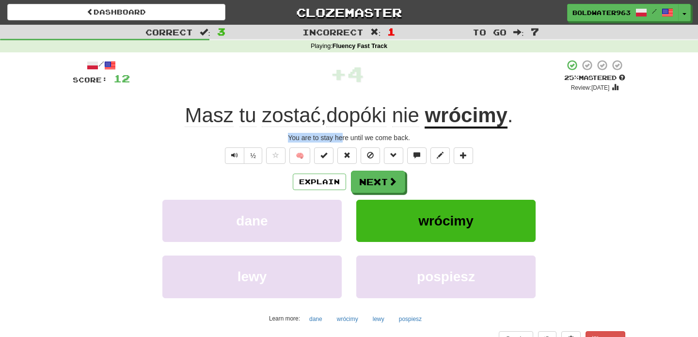
drag, startPoint x: 255, startPoint y: 135, endPoint x: 342, endPoint y: 135, distance: 87.3
click at [342, 135] on div "You are to stay here until we come back." at bounding box center [349, 138] width 553 height 10
click at [372, 184] on button "Next" at bounding box center [379, 182] width 54 height 22
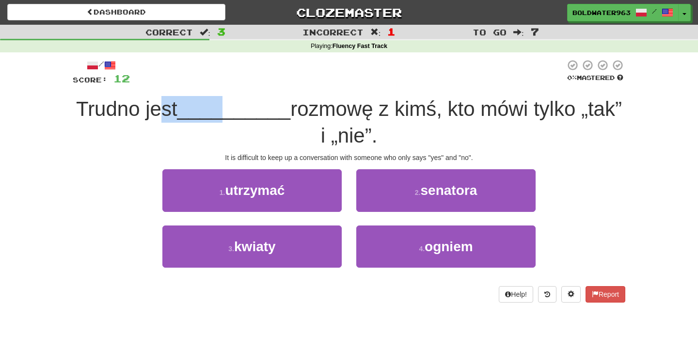
drag, startPoint x: 176, startPoint y: 108, endPoint x: 241, endPoint y: 107, distance: 66.0
click at [241, 107] on div "[PERSON_NAME] jest __________ rozmowę z kimś, kto mówi tylko „tak” i „nie”." at bounding box center [349, 122] width 553 height 53
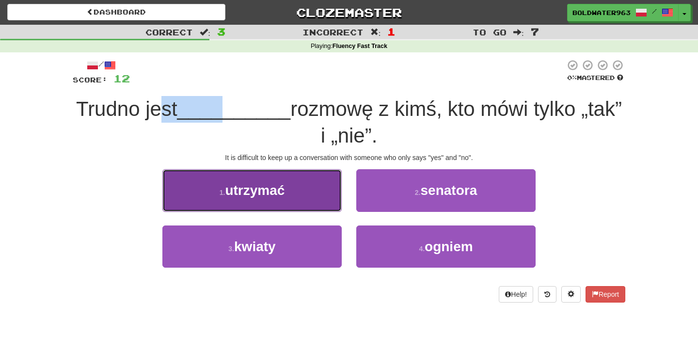
click at [315, 190] on button "1 . utrzymać" at bounding box center [251, 190] width 179 height 42
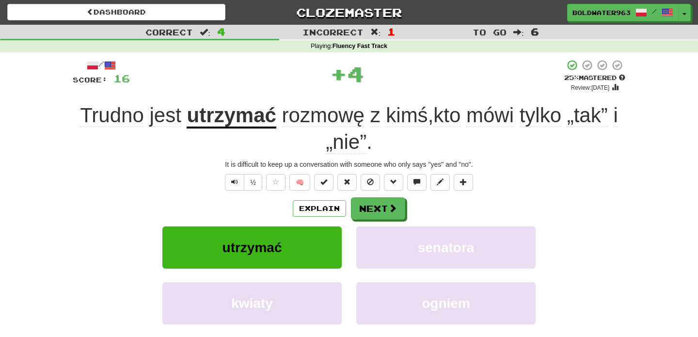
click at [261, 143] on div "[PERSON_NAME] jest utrzymać rozmowę z kimś , kto mówi tylko „tak” i „nie” ." at bounding box center [349, 128] width 553 height 53
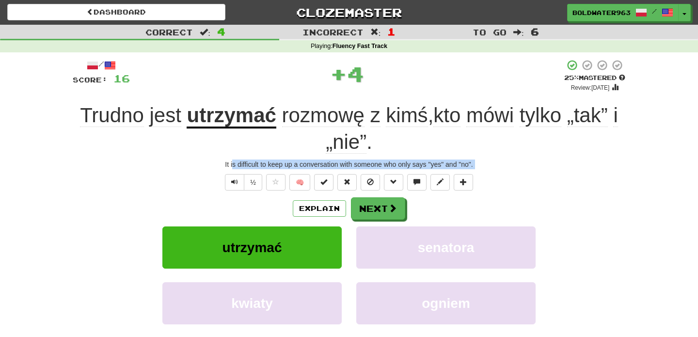
drag, startPoint x: 231, startPoint y: 168, endPoint x: 282, endPoint y: 169, distance: 50.9
click at [282, 169] on div "/ Score: 16 + 4 25 % Mastered Review: [DATE] Trudno jest utrzymać rozmowę z kim…" at bounding box center [349, 224] width 553 height 330
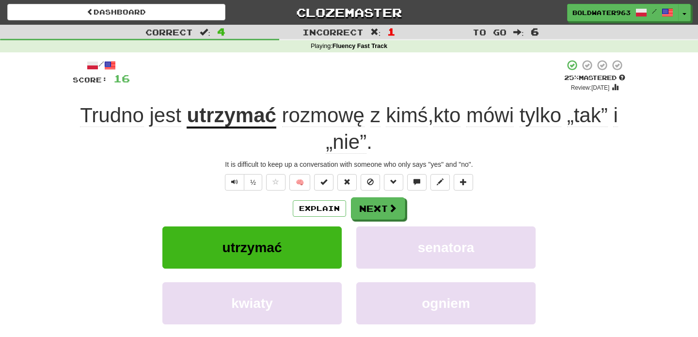
click at [217, 146] on div "[PERSON_NAME] jest utrzymać rozmowę z kimś , kto mówi tylko „tak” i „nie” ." at bounding box center [349, 128] width 553 height 53
click at [238, 181] on span "Text-to-speech controls" at bounding box center [234, 181] width 7 height 7
click at [374, 207] on button "Next" at bounding box center [379, 209] width 54 height 22
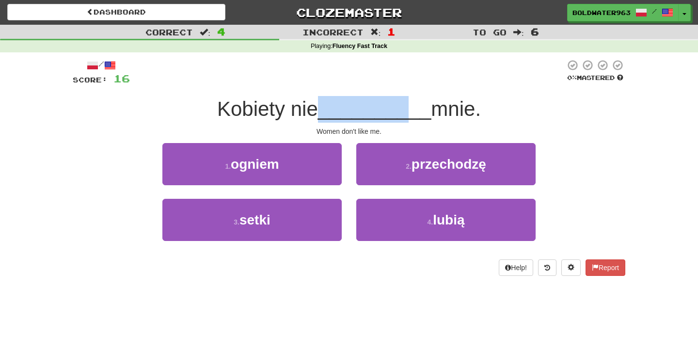
drag, startPoint x: 324, startPoint y: 113, endPoint x: 401, endPoint y: 114, distance: 76.6
click at [401, 114] on span "__________" at bounding box center [374, 108] width 113 height 23
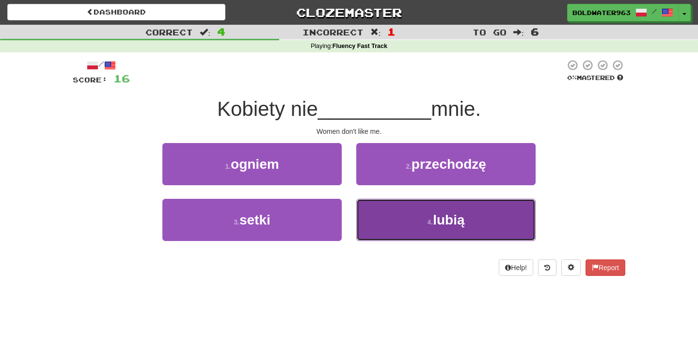
click at [409, 222] on button "4 . lubią" at bounding box center [445, 220] width 179 height 42
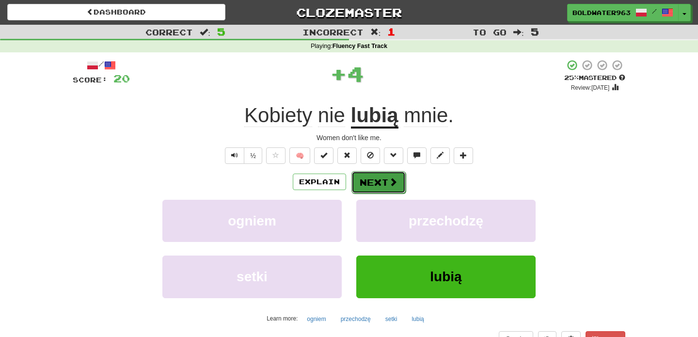
click at [375, 183] on button "Next" at bounding box center [379, 182] width 54 height 22
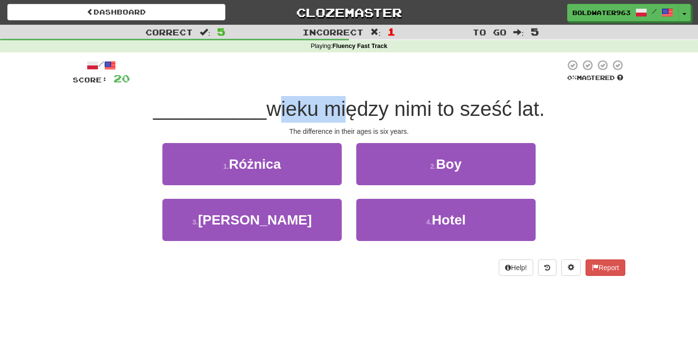
drag, startPoint x: 264, startPoint y: 110, endPoint x: 339, endPoint y: 114, distance: 75.8
click at [339, 114] on span "wieku między nimi to sześć lat." at bounding box center [406, 108] width 278 height 23
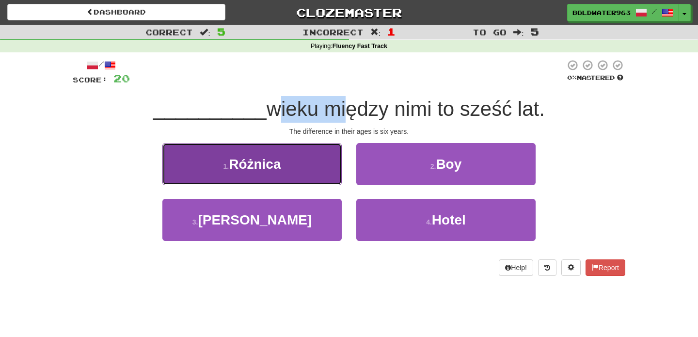
click at [305, 165] on button "1 . [GEOGRAPHIC_DATA]" at bounding box center [251, 164] width 179 height 42
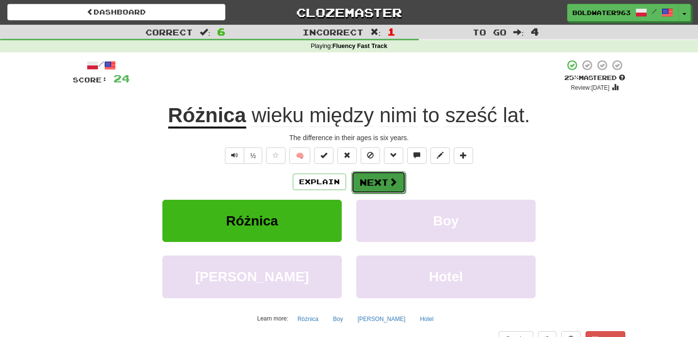
click at [385, 183] on button "Next" at bounding box center [379, 182] width 54 height 22
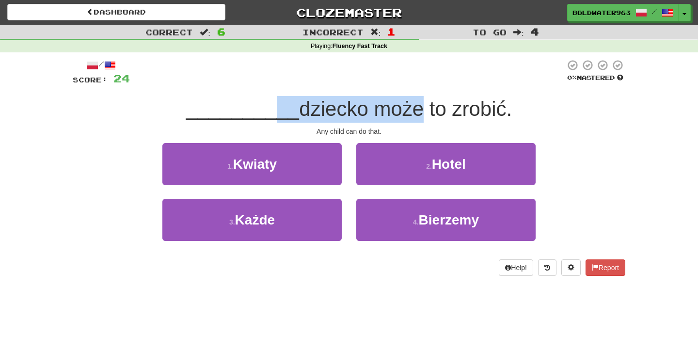
drag, startPoint x: 271, startPoint y: 110, endPoint x: 409, endPoint y: 110, distance: 138.2
click at [409, 110] on div "__________ dziecko może to zrobić." at bounding box center [349, 109] width 553 height 27
click at [409, 110] on span "dziecko może to zrobić." at bounding box center [405, 108] width 213 height 23
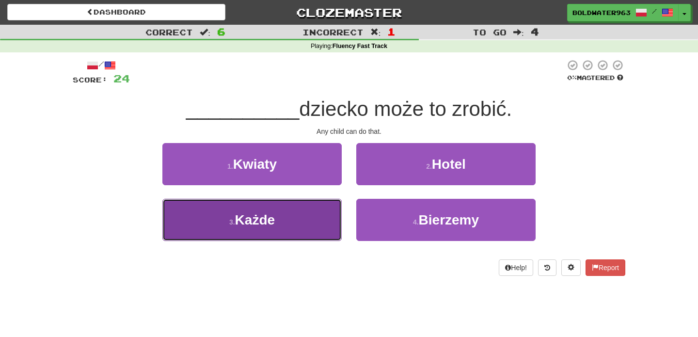
click at [310, 218] on button "3 . [GEOGRAPHIC_DATA]" at bounding box center [251, 220] width 179 height 42
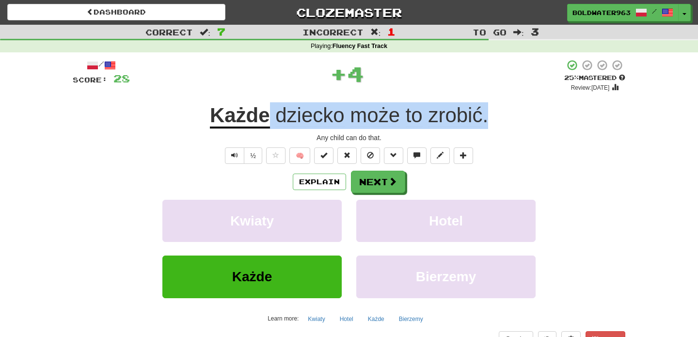
drag, startPoint x: 269, startPoint y: 112, endPoint x: 510, endPoint y: 127, distance: 241.0
click at [510, 127] on div "Każde dziecko może to zrobić ." at bounding box center [349, 115] width 553 height 27
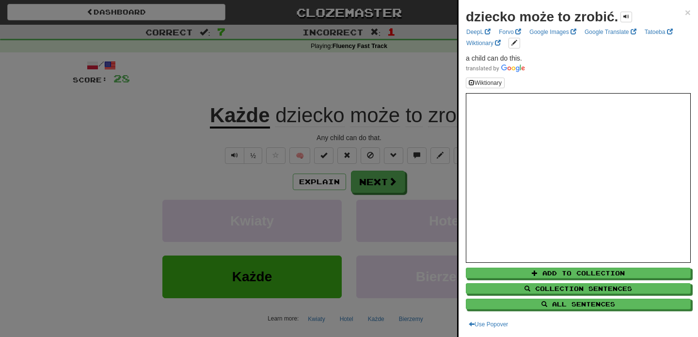
click at [396, 83] on div at bounding box center [349, 168] width 698 height 337
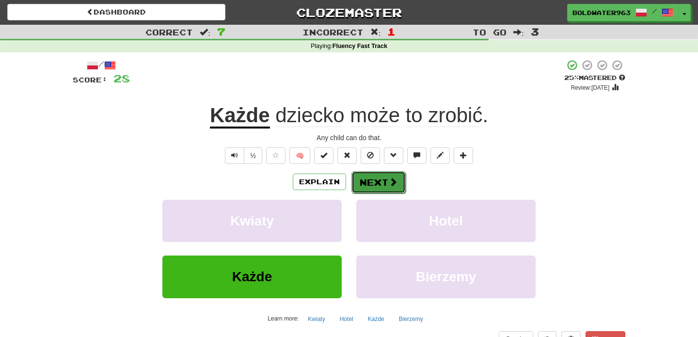
click at [379, 186] on button "Next" at bounding box center [379, 182] width 54 height 22
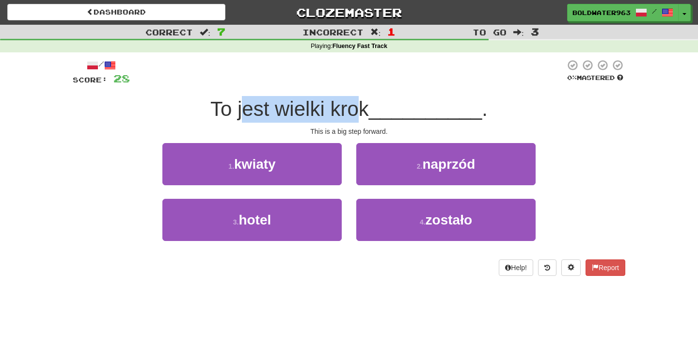
drag, startPoint x: 248, startPoint y: 110, endPoint x: 361, endPoint y: 112, distance: 112.5
click at [361, 112] on span "To jest wielki krok" at bounding box center [289, 108] width 159 height 23
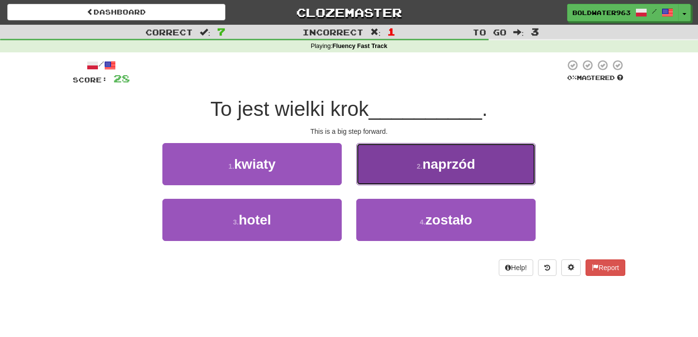
click at [378, 172] on button "2 . naprzód" at bounding box center [445, 164] width 179 height 42
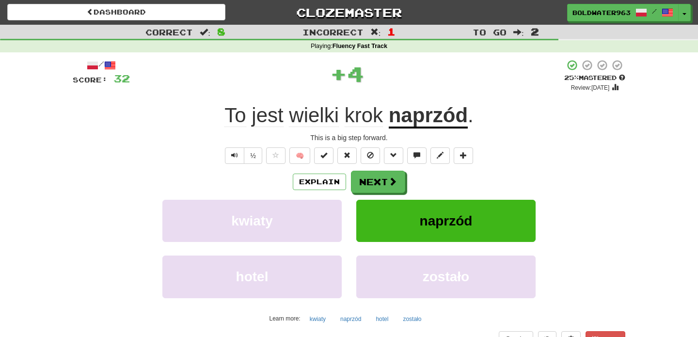
click at [435, 116] on u "naprzód" at bounding box center [428, 116] width 79 height 25
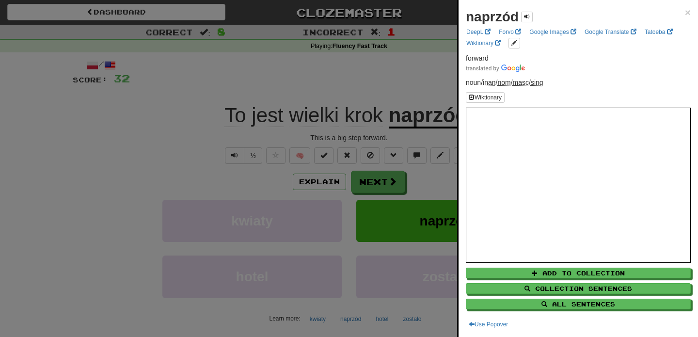
click at [400, 97] on div at bounding box center [349, 168] width 698 height 337
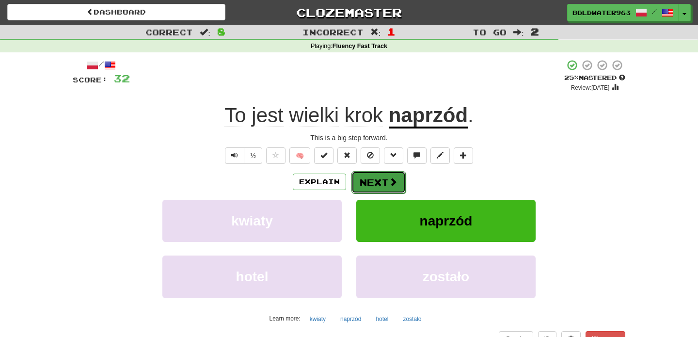
click at [377, 186] on button "Next" at bounding box center [379, 182] width 54 height 22
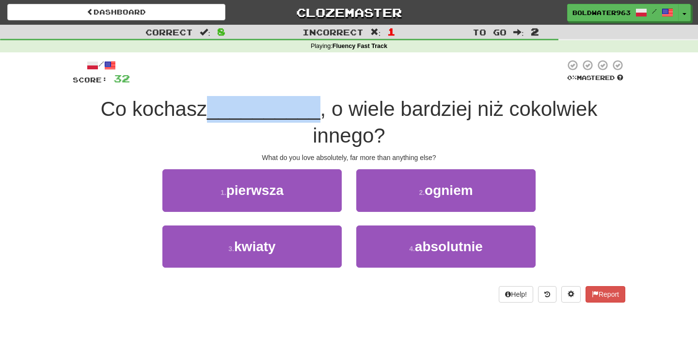
drag, startPoint x: 216, startPoint y: 111, endPoint x: 313, endPoint y: 111, distance: 97.0
click at [313, 111] on span "__________" at bounding box center [263, 108] width 113 height 23
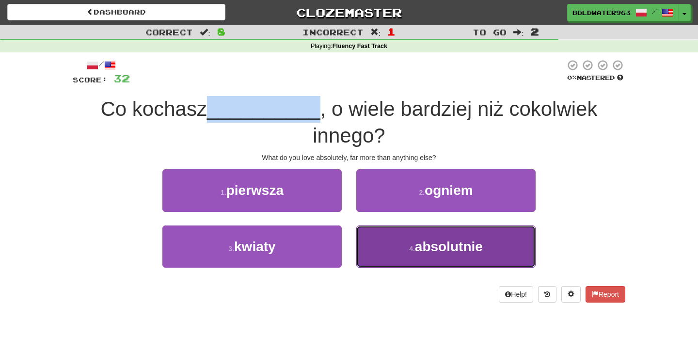
click at [440, 247] on span "absolutnie" at bounding box center [449, 246] width 68 height 15
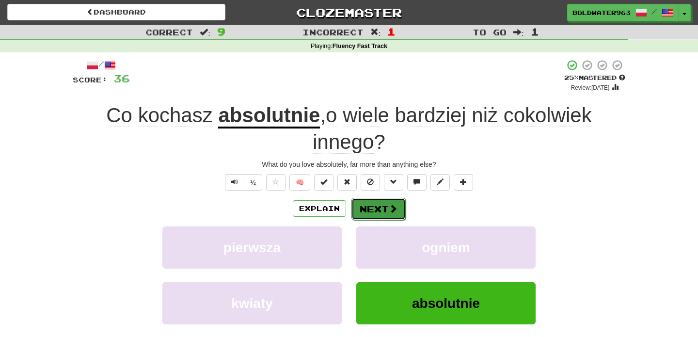
click at [376, 210] on button "Next" at bounding box center [379, 209] width 54 height 22
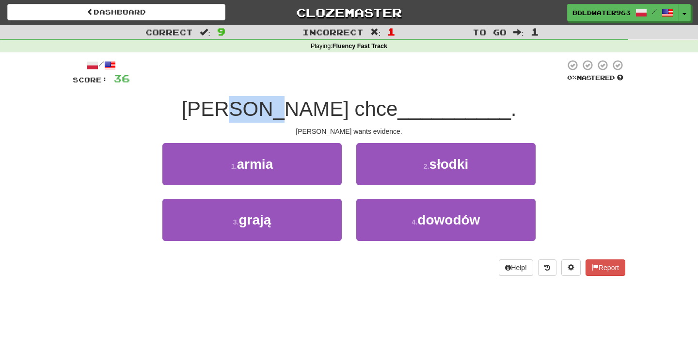
drag, startPoint x: 294, startPoint y: 108, endPoint x: 335, endPoint y: 108, distance: 40.7
click at [335, 108] on span "[PERSON_NAME] chce" at bounding box center [289, 108] width 216 height 23
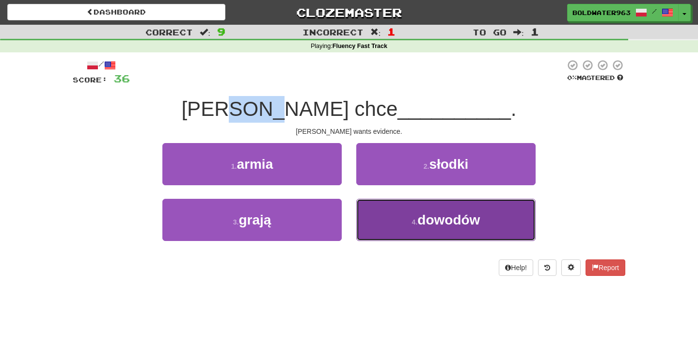
click at [386, 218] on button "4 . dowodów" at bounding box center [445, 220] width 179 height 42
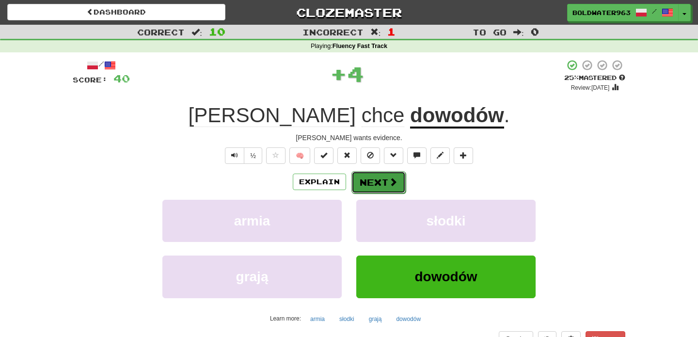
click at [381, 182] on button "Next" at bounding box center [379, 182] width 54 height 22
